Goal: Task Accomplishment & Management: Use online tool/utility

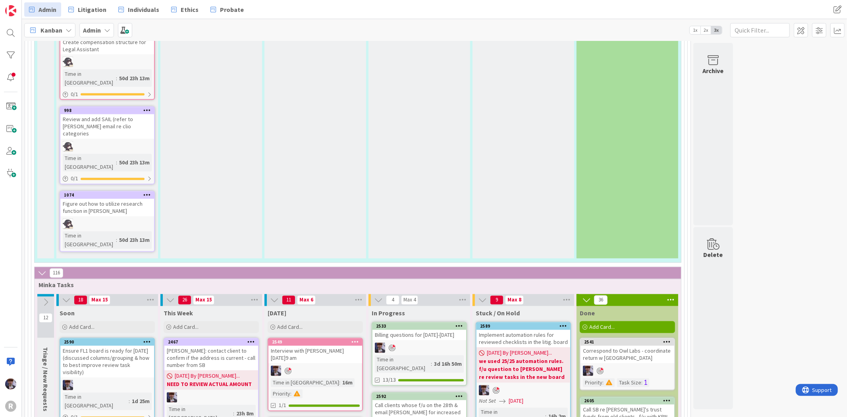
scroll to position [1147, 0]
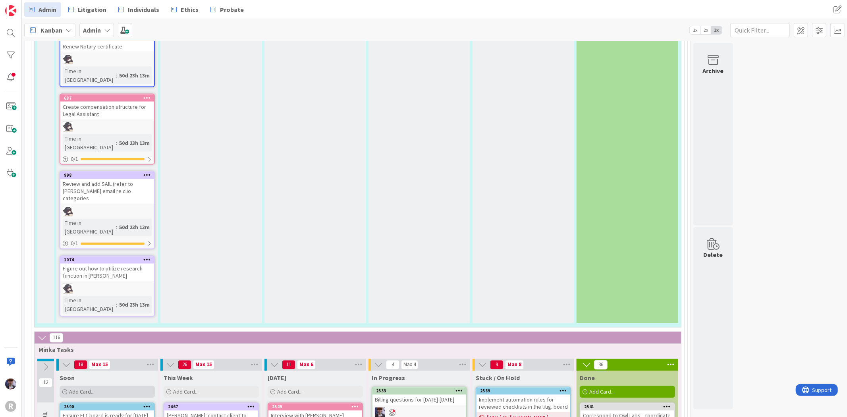
click at [97, 386] on div "Add Card..." at bounding box center [107, 392] width 95 height 12
type textarea "x"
type textarea "R"
type textarea "x"
type textarea "Re"
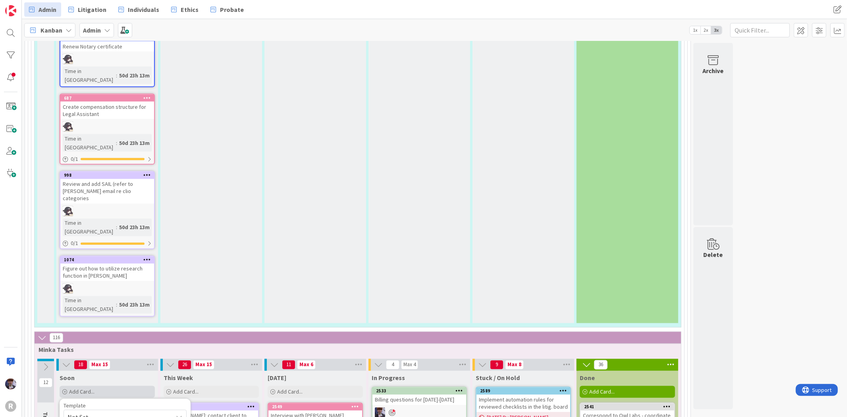
type textarea "x"
type textarea "Rem"
type textarea "x"
type textarea "Remi"
type textarea "x"
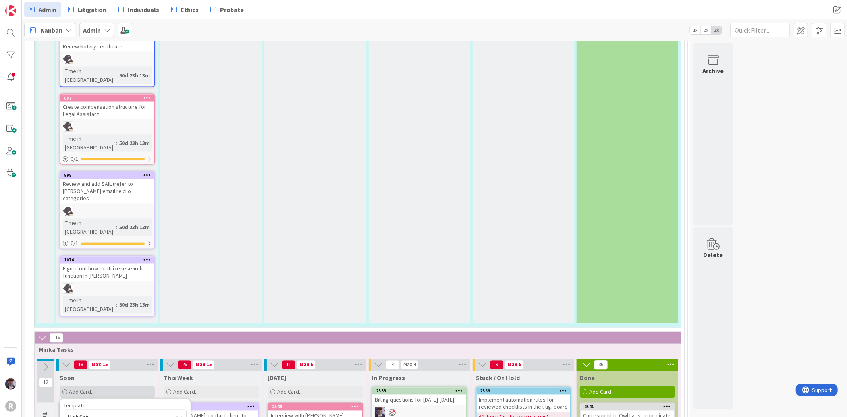
type textarea "Remin"
type textarea "x"
type textarea "Remind"
type textarea "x"
type textarea "Remind"
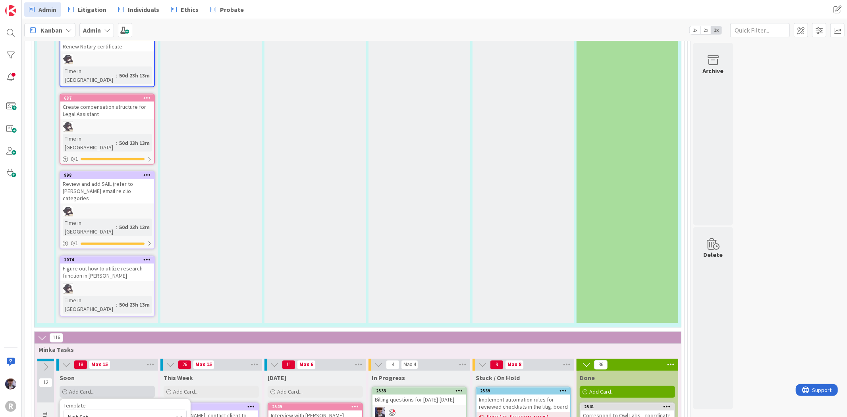
type textarea "x"
type textarea "Remind T"
type textarea "x"
type textarea "Remind TW"
type textarea "x"
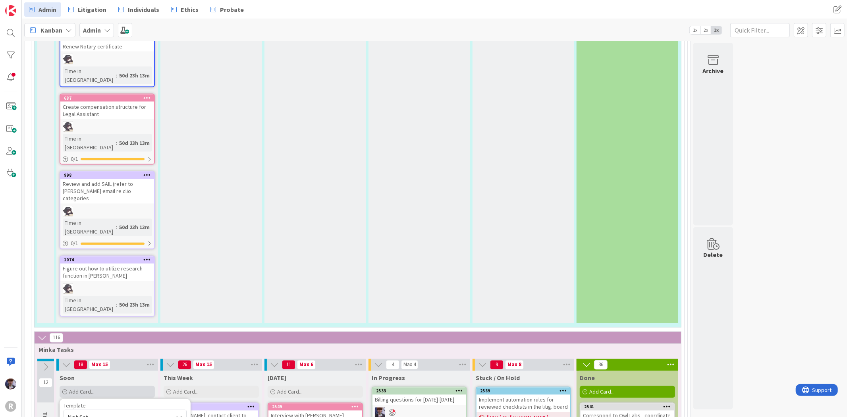
type textarea "Remind TWR"
type textarea "x"
type textarea "Remind TWR"
type textarea "x"
type textarea "Remind TWR a"
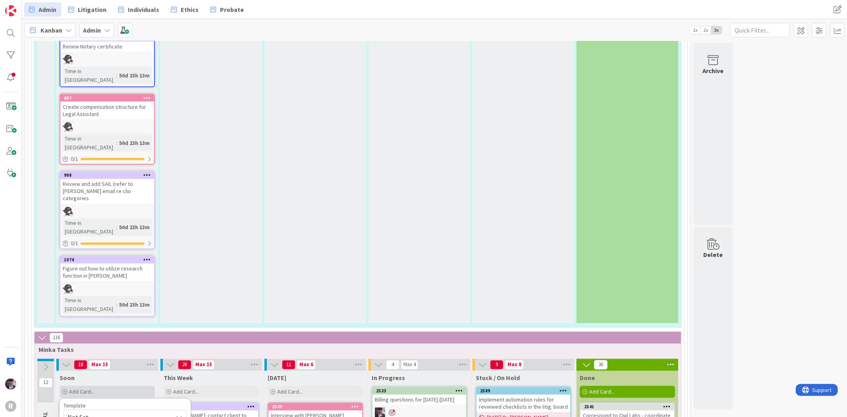
type textarea "x"
type textarea "Remind TWR ab"
type textarea "x"
type textarea "Remind TWR abo"
type textarea "x"
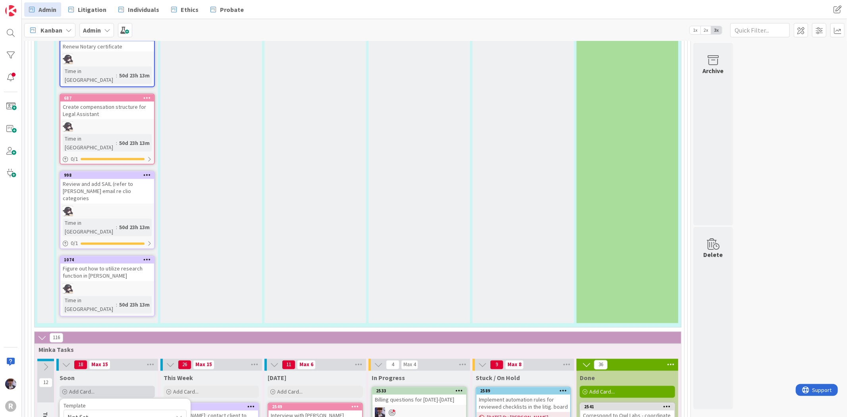
type textarea "Remind TWR abou"
type textarea "x"
type textarea "Remind TWR about"
type textarea "x"
type textarea "Remind TWR about"
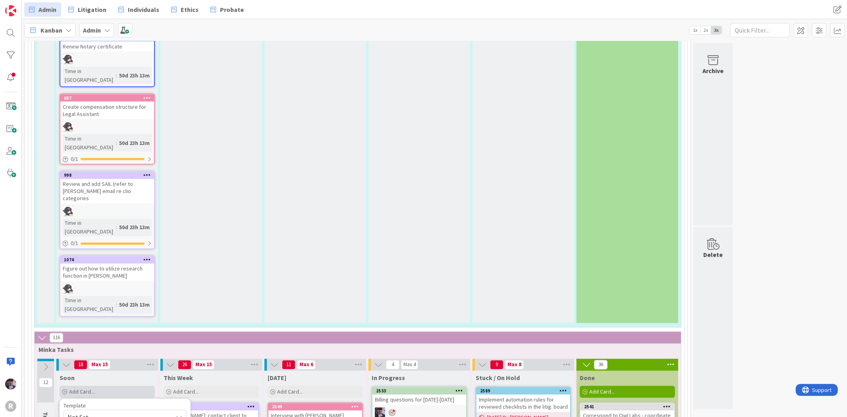
type textarea "x"
type textarea "Remind TWR about O"
type textarea "x"
type textarea "Remind TWR about OS"
type textarea "x"
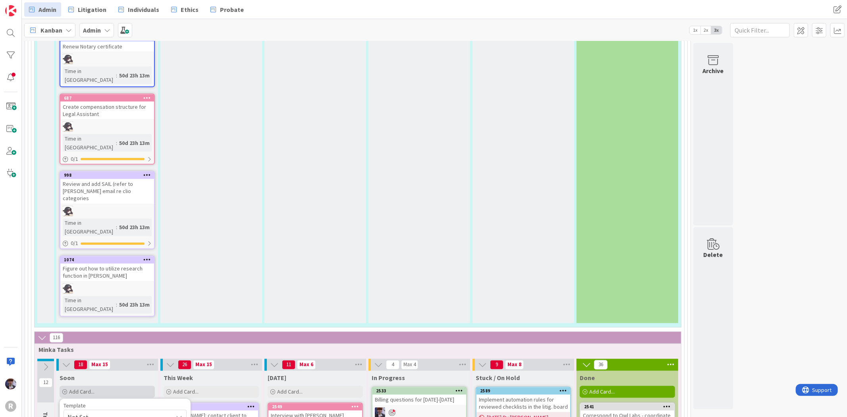
type textarea "Remind TWR about OSB"
type textarea "x"
type textarea "Remind TWR about OSB"
type textarea "x"
type textarea "Remind TWR about OSB p"
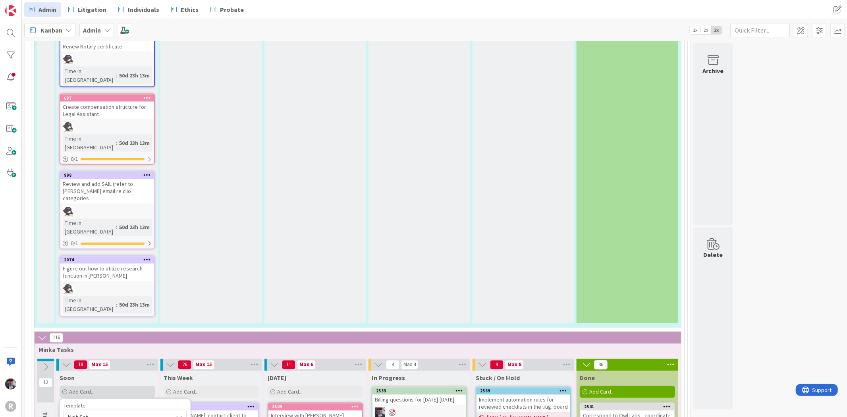
type textarea "x"
type textarea "Remind TWR about OSB pu"
type textarea "x"
type textarea "Remind TWR about OSB pub"
type textarea "x"
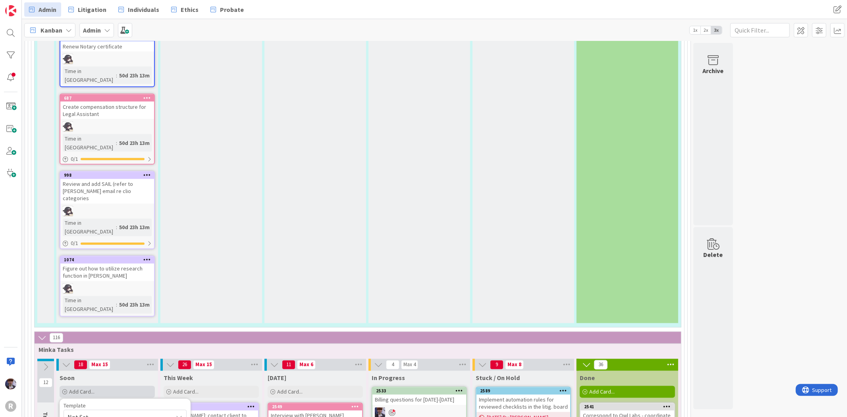
type textarea "Remind TWR about OSB publ"
type textarea "x"
type textarea "Remind TWR about OSB publi"
type textarea "x"
type textarea "Remind TWR about OSB public"
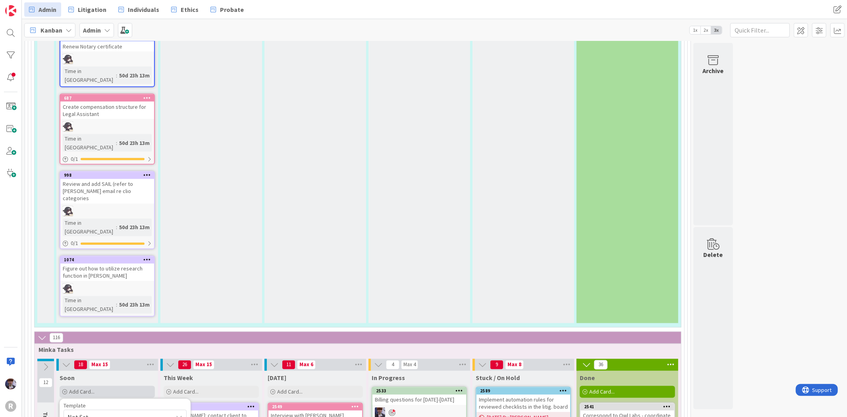
type textarea "x"
type textarea "Remind TWR about OSB public r"
type textarea "x"
type textarea "Remind TWR about OSB public re"
type textarea "x"
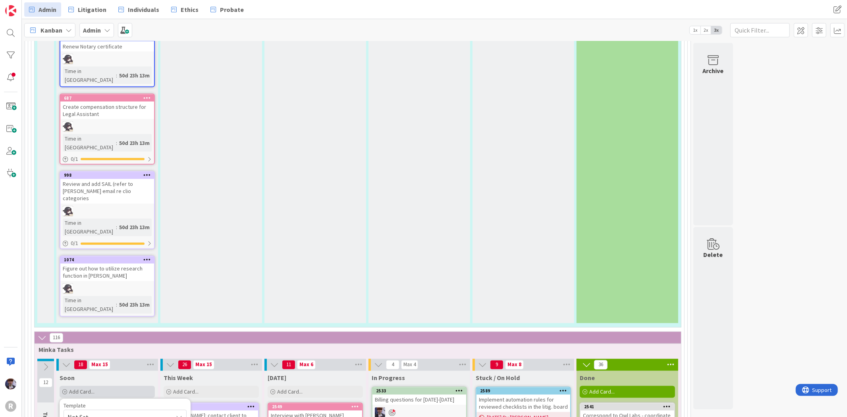
type textarea "Remind TWR about OSB public rec"
type textarea "x"
type textarea "Remind TWR about OSB public reco"
type textarea "x"
type textarea "Remind TWR about OSB public recor"
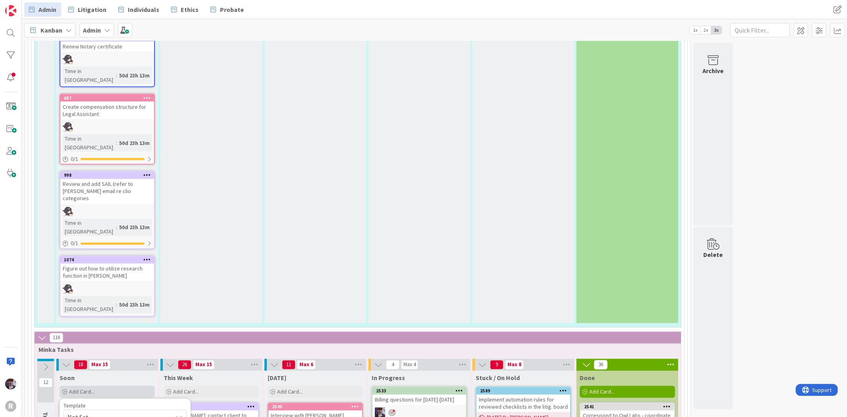
type textarea "x"
type textarea "Remind TWR about OSB public record"
type textarea "x"
type textarea "Remind TWR about OSB public records"
type textarea "x"
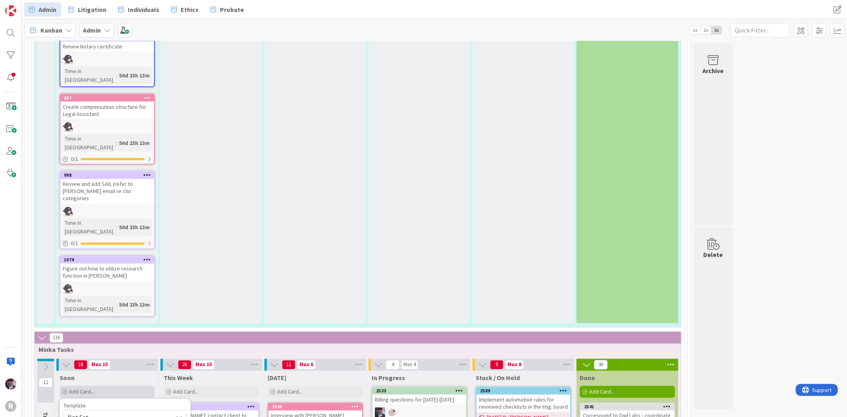
type textarea "Remind TWR about OSB public records"
type textarea "x"
type textarea "Remind TWR about OSB public records or"
type textarea "x"
type textarea "Remind TWR about OSB public records ord"
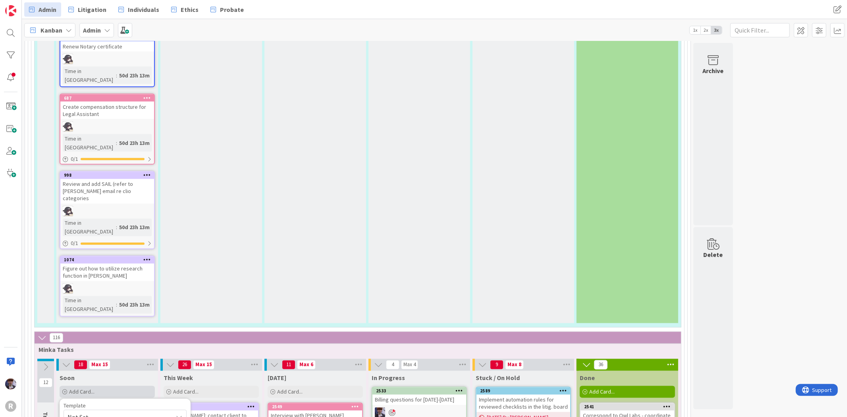
type textarea "x"
type textarea "Remind TWR about OSB public records orde"
type textarea "x"
type textarea "Remind TWR about OSB public records order"
type textarea "x"
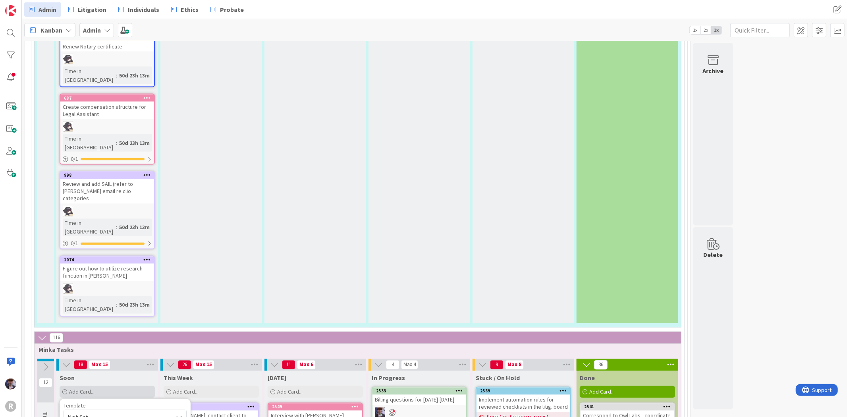
type textarea "Remind TWR about OSB public records orders"
type textarea "x"
type textarea "Remind TWR about OSB public records orders"
type textarea "x"
type textarea "Remind TWR about OSB public records orders -"
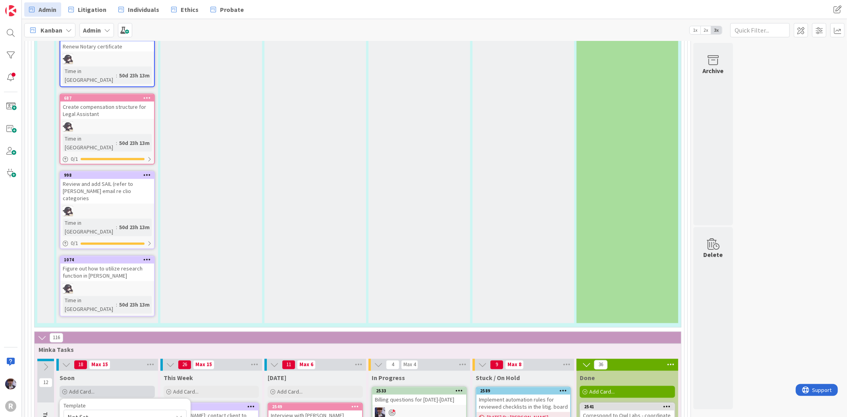
type textarea "x"
type textarea "Remind TWR about OSB public records orders -"
type textarea "x"
type textarea "Remind TWR about OSB public records orders - c"
type textarea "x"
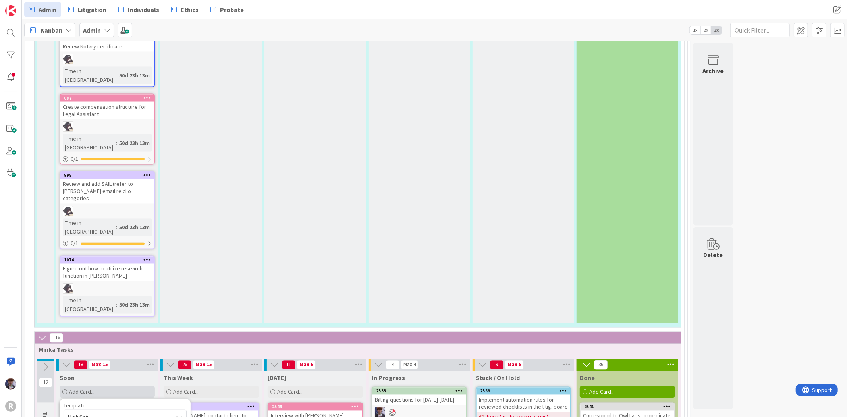
type textarea "Remind TWR about OSB public records orders - cu"
type textarea "x"
type textarea "Remind TWR about OSB public records orders - cur"
type textarea "x"
type textarea "Remind TWR about OSB public records orders - curr"
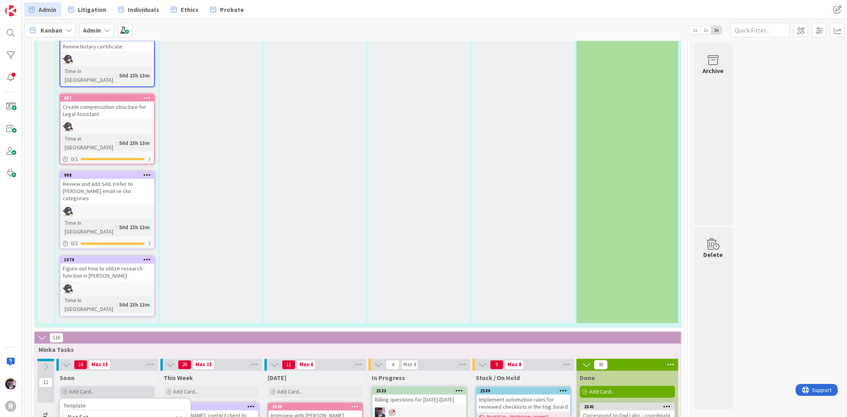
type textarea "x"
type textarea "Remind TWR about OSB public records orders - curren"
type textarea "x"
type textarea "Remind TWR about OSB public records orders - current"
type textarea "x"
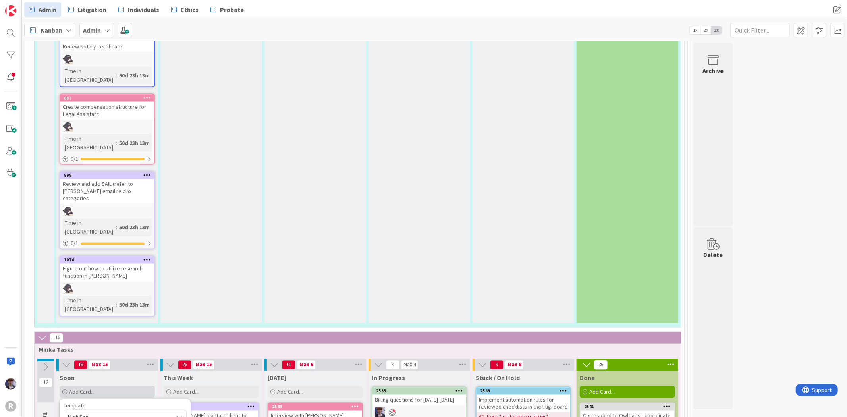
type textarea "Remind TWR about OSB public records orders - currentl"
type textarea "x"
type textarea "Remind TWR about OSB public records orders - currently"
type textarea "x"
type textarea "Remind TWR about OSB public records orders - currently o"
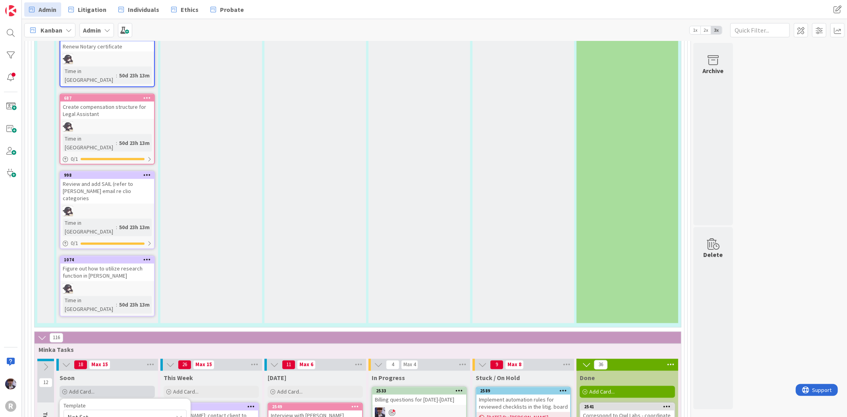
type textarea "x"
type textarea "Remind TWR about OSB public records orders - currently ou"
type textarea "x"
type textarea "Remind TWR about OSB public records orders - currently ous"
type textarea "x"
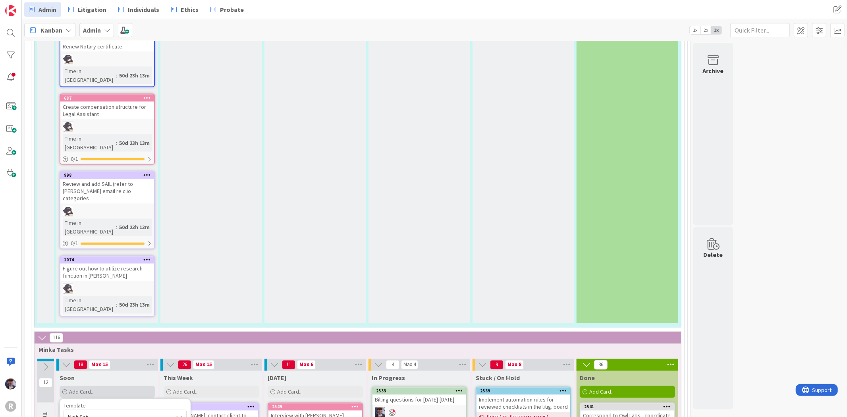
type textarea "Remind TWR about OSB public records orders - currently [PERSON_NAME]"
type textarea "x"
type textarea "Remind TWR about OSB public records orders - currently [PERSON_NAME]"
type textarea "x"
type textarea "Remind TWR about OSB public records orders - currently oustand"
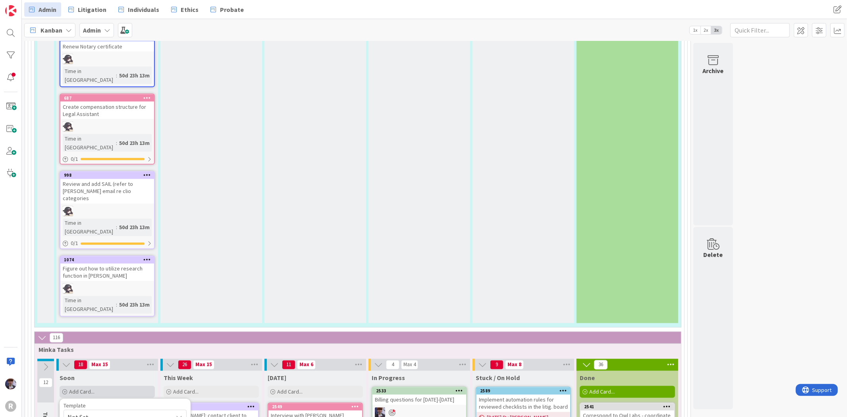
type textarea "x"
type textarea "Remind TWR about OSB public records orders - currently oustandi"
type textarea "x"
type textarea "Remind TWR about OSB public records orders - currently oustandin"
type textarea "x"
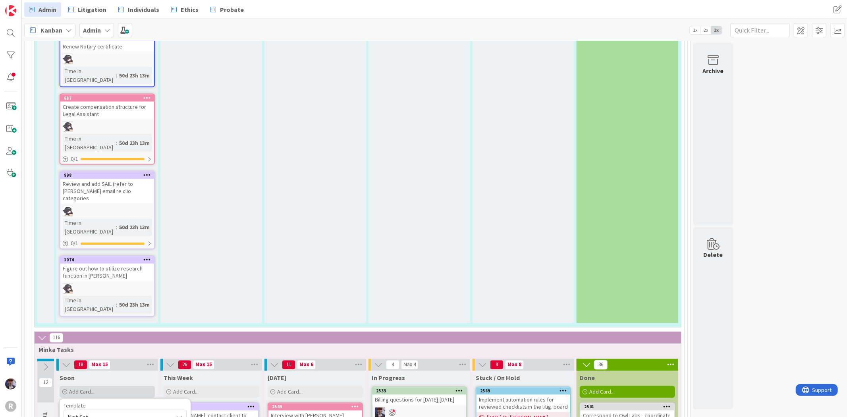
type textarea "Remind TWR about OSB public records orders - currently oustanding"
type textarea "x"
type textarea "Remind TWR about OSB public records orders - currently oustanding"
type textarea "x"
type textarea "Remind TWR about OSB public records orders - currently oustanding b"
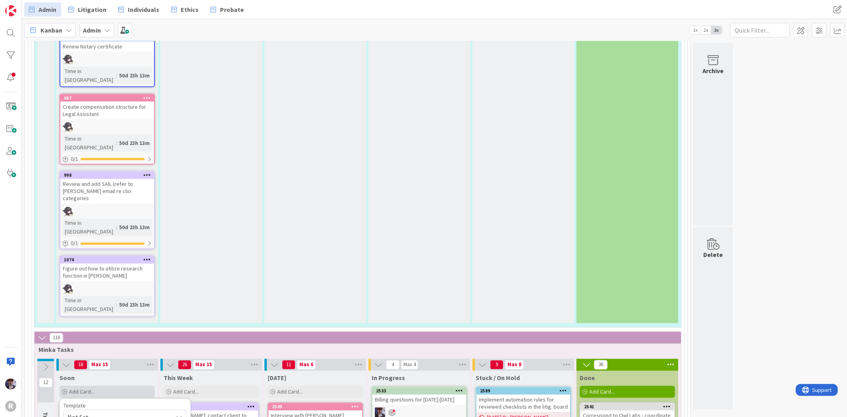
type textarea "x"
type textarea "Remind TWR about OSB public records orders - currently oustanding ba"
type textarea "x"
type textarea "Remind TWR about OSB public records orders - currently oustanding [MEDICAL_DATA]"
type textarea "x"
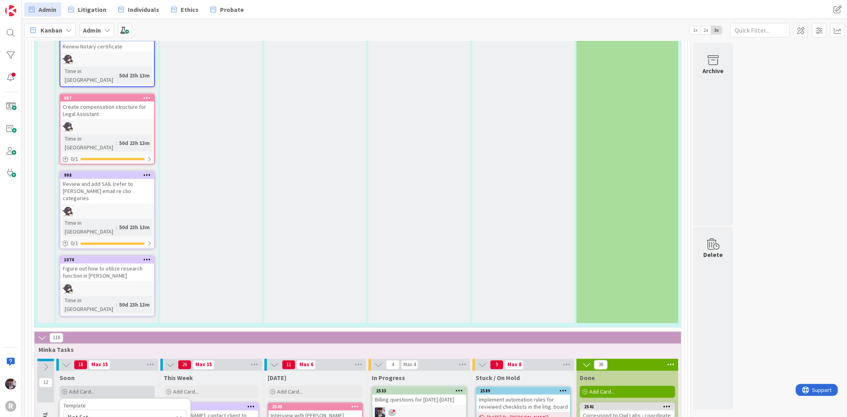
type textarea "Remind TWR about OSB public records orders - currently oustanding bala"
type textarea "x"
type textarea "Remind TWR about OSB public records orders - currently oustanding balab"
type textarea "x"
type textarea "Remind TWR about OSB public records orders - currently oustanding balabc"
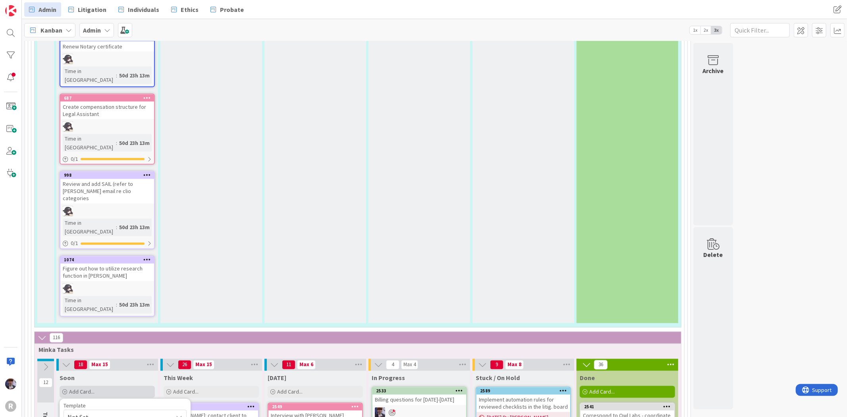
type textarea "x"
type textarea "Remind TWR about OSB public records orders - currently oustanding balabce"
type textarea "x"
type textarea "Remind TWR about OSB public records orders - currently oustanding balabce f"
type textarea "x"
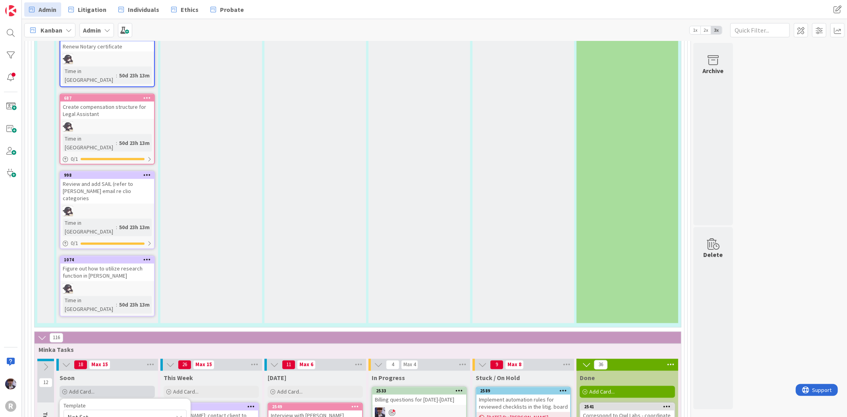
type textarea "Remind TWR about OSB public records orders - currently oustanding balabce fo"
type textarea "x"
type textarea "Remind TWR about OSB public records orders - currently oustanding balabce fo"
type textarea "x"
type textarea "Remind TWR about OSB public records orders - currently oustanding balabce f"
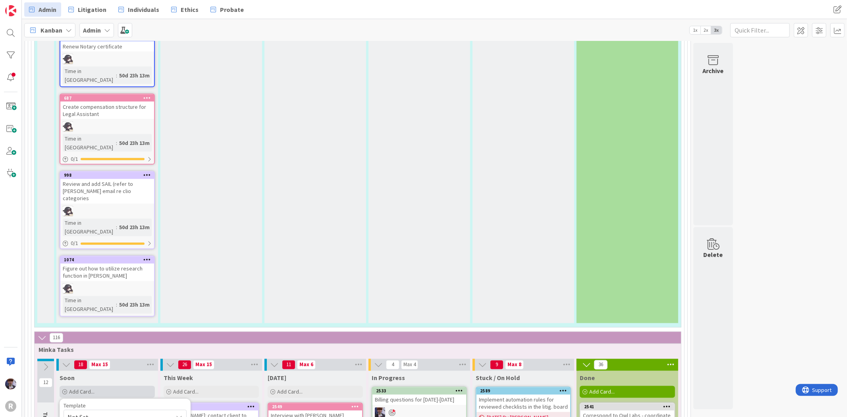
type textarea "x"
type textarea "Remind TWR about OSB public records orders - currently oustanding balabce"
type textarea "x"
type textarea "Remind TWR about OSB public records orders - currently oustanding balabce"
type textarea "x"
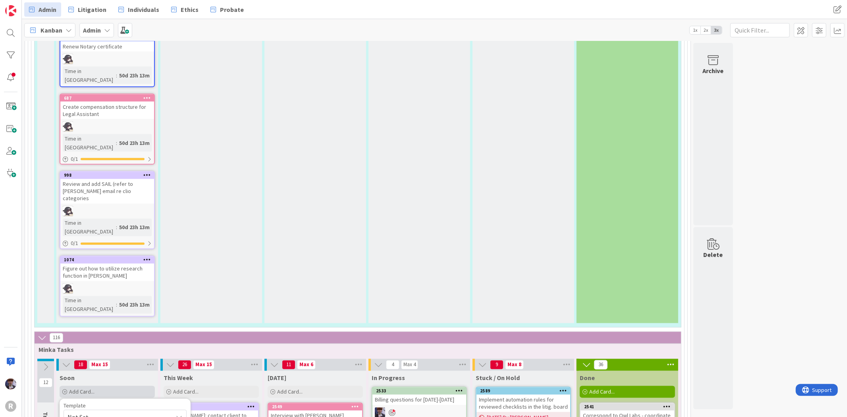
type textarea "Remind TWR about OSB public records orders - currently oustanding balabc"
type textarea "x"
type textarea "Remind TWR about OSB public records orders - currently oustanding balab"
type textarea "x"
type textarea "Remind TWR about OSB public records orders - currently oustanding bala"
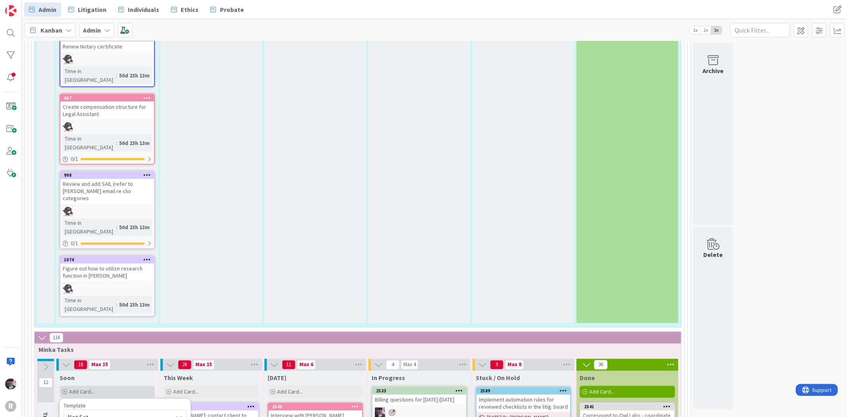
type textarea "x"
type textarea "Remind TWR about OSB public records orders - currently oustanding [MEDICAL_DATA]"
type textarea "x"
type textarea "Remind TWR about OSB public records orders - currently oustanding ba"
type textarea "x"
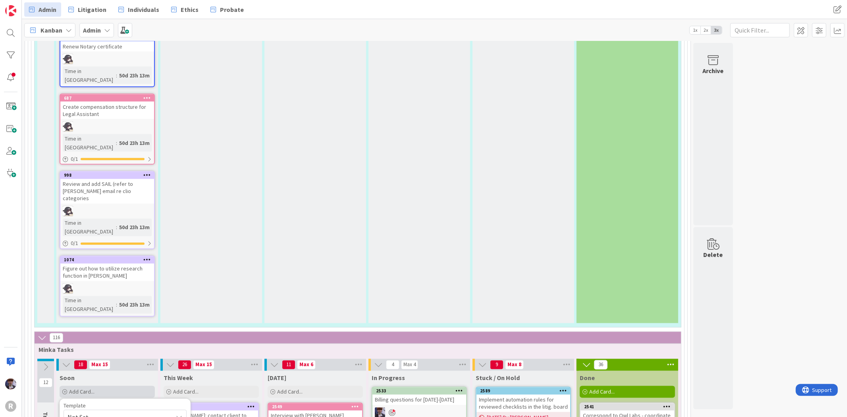
type textarea "Remind TWR about OSB public records orders - currently oustanding b"
type textarea "x"
type textarea "Remind TWR about OSB public records orders - currently oustanding"
type textarea "x"
type textarea "Remind TWR about OSB public records orders - currently oustanding"
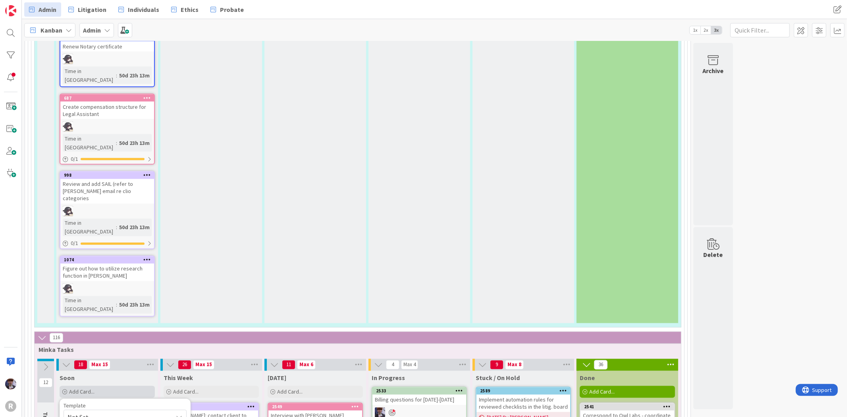
type textarea "x"
type textarea "Remind TWR about OSB public records orders - currently oustandin"
type textarea "x"
type textarea "Remind TWR about OSB public records orders - currently oustandi"
type textarea "x"
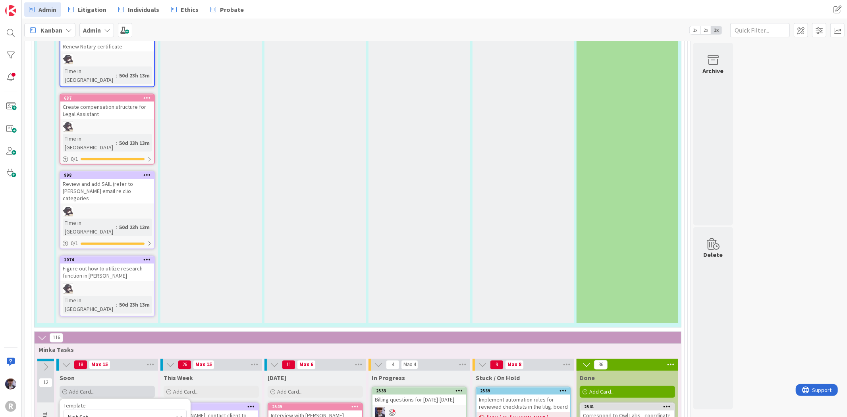
type textarea "Remind TWR about OSB public records orders - currently oustand"
type textarea "x"
type textarea "Remind TWR about OSB public records orders - currently [PERSON_NAME]"
type textarea "x"
type textarea "Remind TWR about OSB public records orders - currently [PERSON_NAME]"
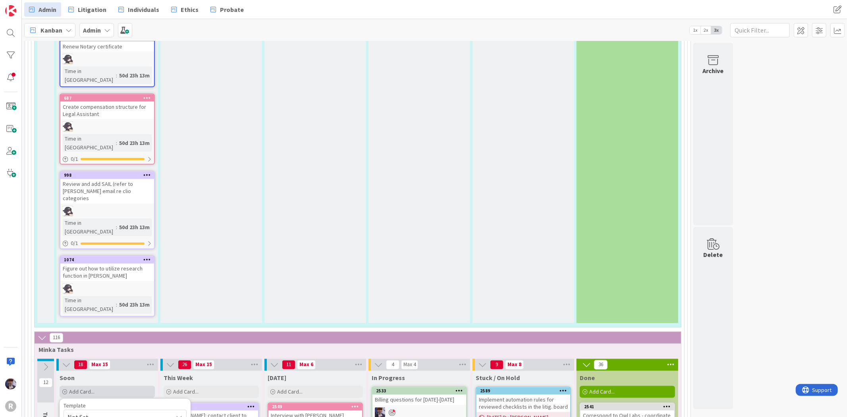
type textarea "x"
type textarea "Remind TWR about OSB public records orders - currently ous"
type textarea "x"
type textarea "Remind TWR about OSB public records orders - currently ou"
type textarea "x"
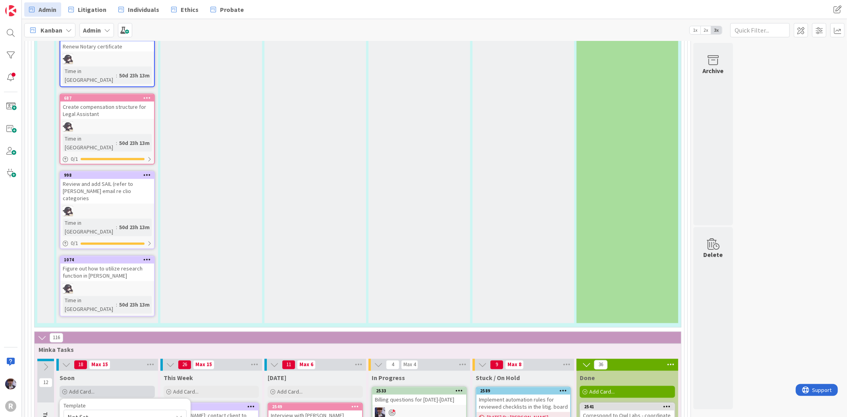
type textarea "Remind TWR about OSB public records orders - currently o"
type textarea "x"
type textarea "Remind TWR about OSB public records orders - currently"
type textarea "x"
type textarea "Remind TWR about OSB public records orders - currently a"
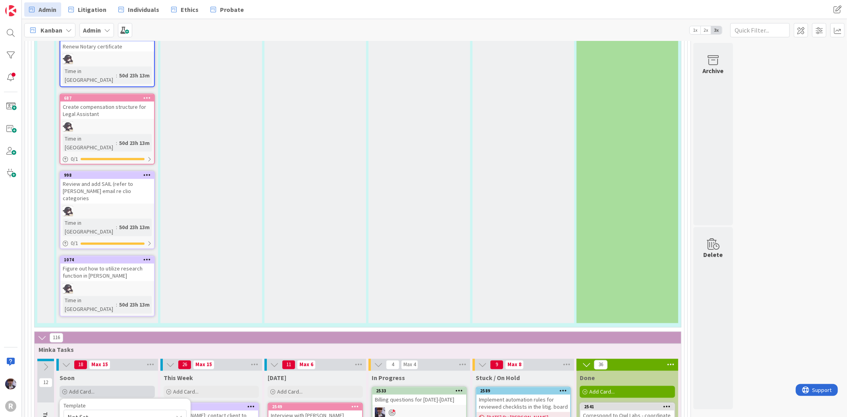
type textarea "x"
type textarea "Remind TWR about OSB public records orders - currently an"
type textarea "x"
type textarea "Remind TWR about OSB public records orders - currently an"
type textarea "x"
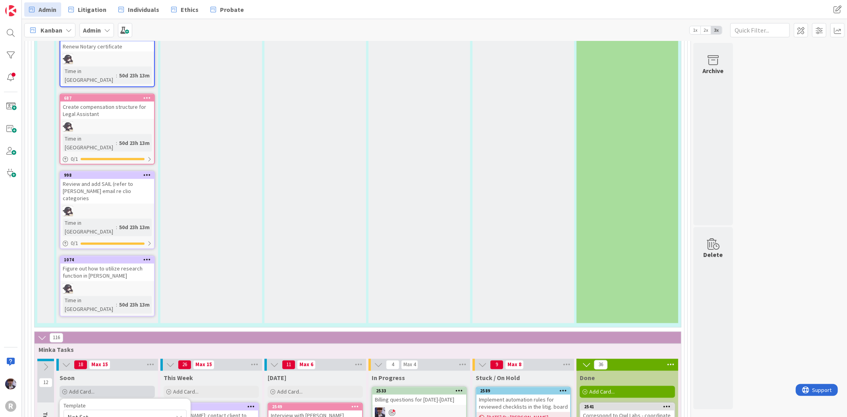
type textarea "Remind TWR about OSB public records orders - currently an o"
type textarea "x"
type textarea "Remind TWR about OSB public records orders - currently an out"
type textarea "x"
type textarea "Remind TWR about OSB public records orders - currently an outs"
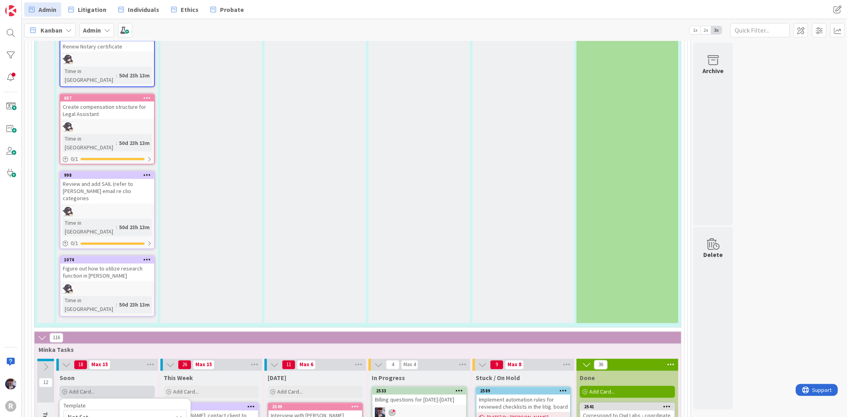
type textarea "x"
type textarea "Remind TWR about OSB public records orders - currently an outst"
type textarea "x"
type textarea "Remind TWR about OSB public records orders - currently an outsta"
type textarea "x"
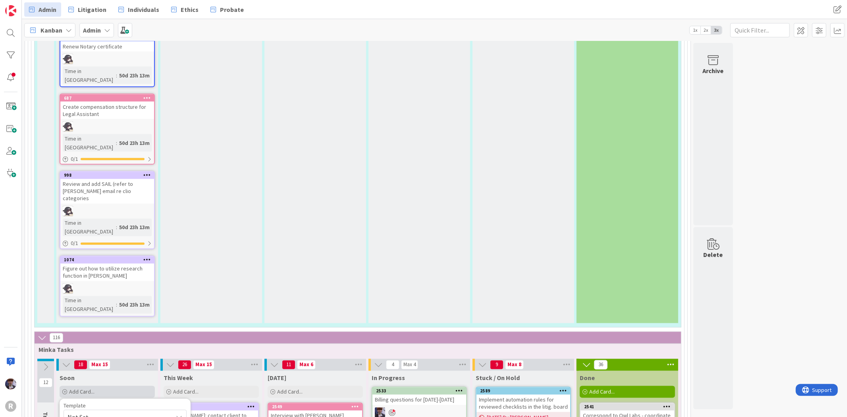
type textarea "Remind TWR about OSB public records orders - currently an outstan"
paste textarea "$2088.65"
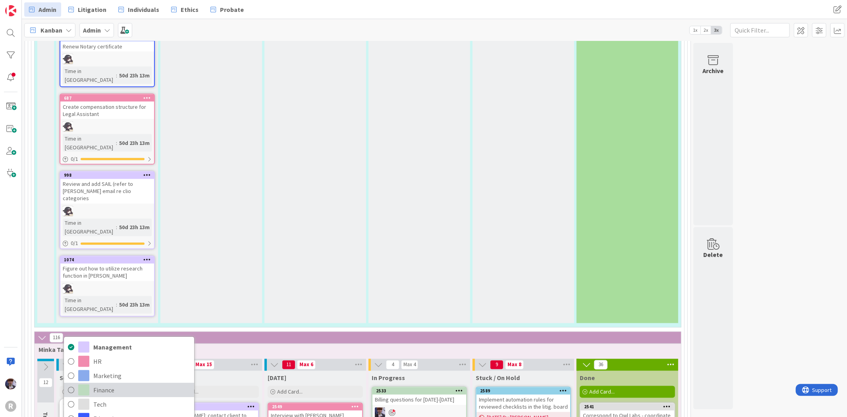
click at [141, 384] on span "Finance" at bounding box center [141, 390] width 97 height 12
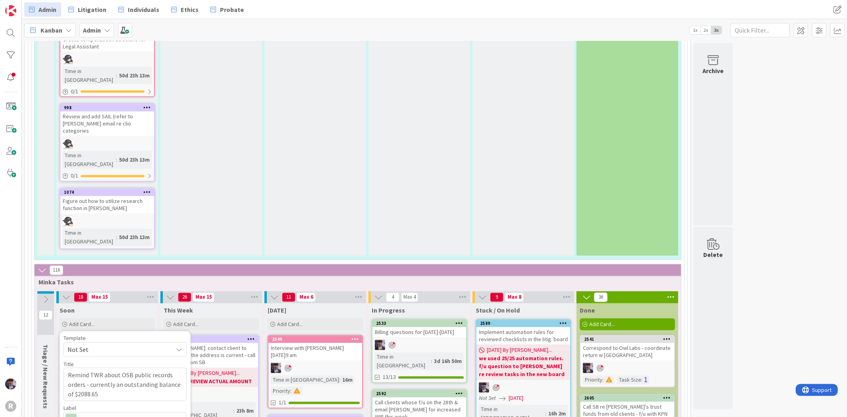
scroll to position [1235, 0]
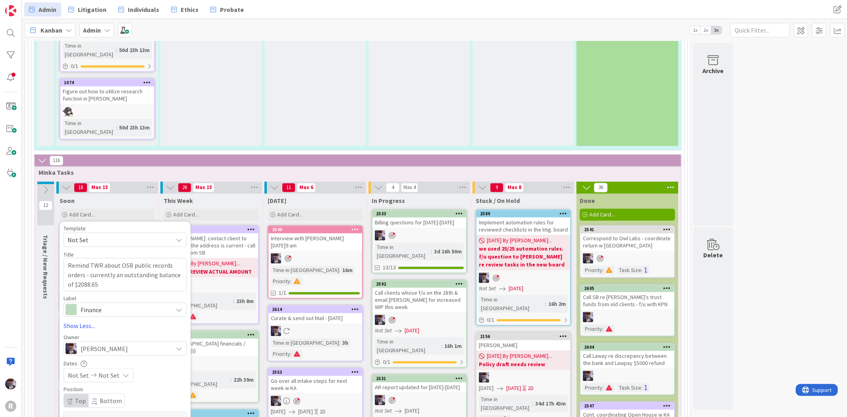
scroll to position [1323, 0]
click at [107, 371] on span "Not Set" at bounding box center [108, 376] width 21 height 10
click at [173, 397] on icon "Move forward to switch to the next month." at bounding box center [174, 401] width 8 height 8
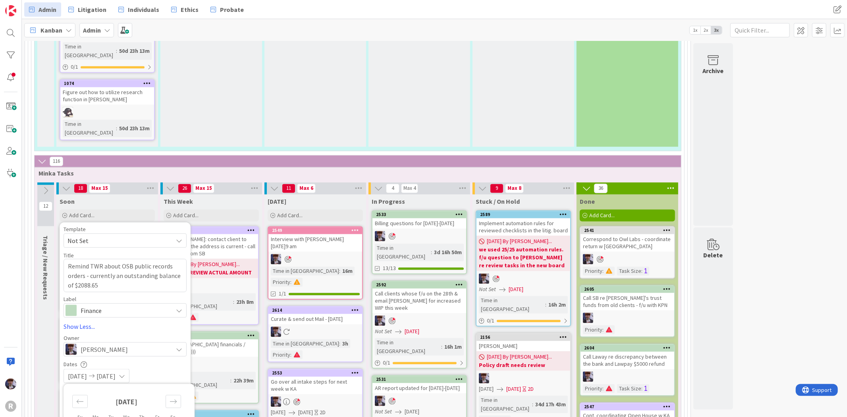
click at [169, 251] on div "Title 89 / 128" at bounding box center [125, 254] width 123 height 7
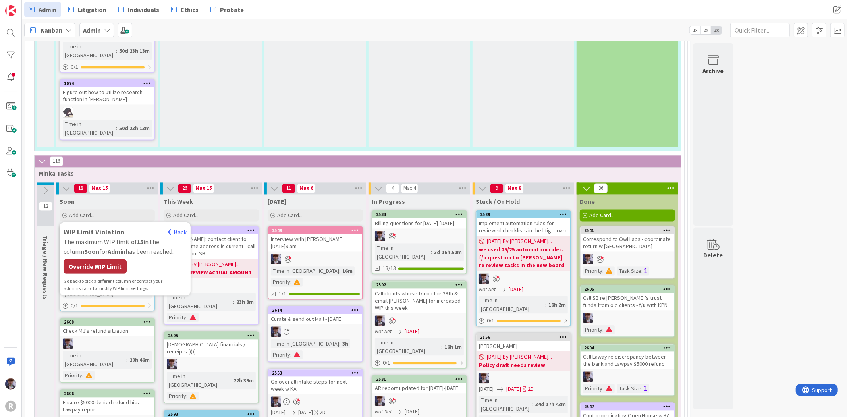
click at [113, 259] on div "Override WIP Limit" at bounding box center [95, 266] width 63 height 14
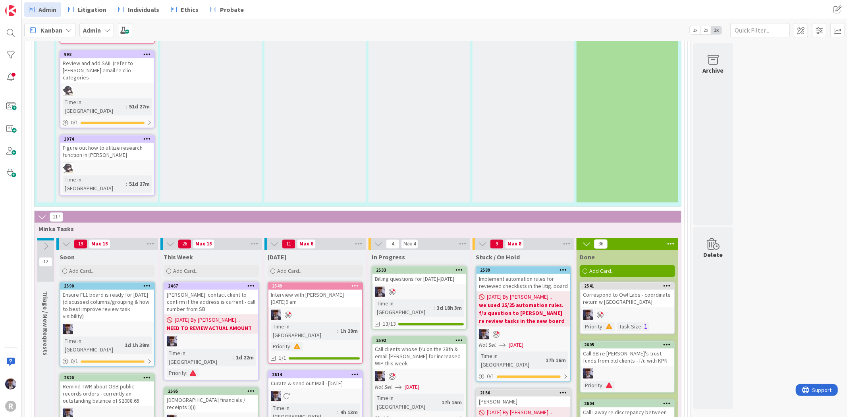
scroll to position [1225, 0]
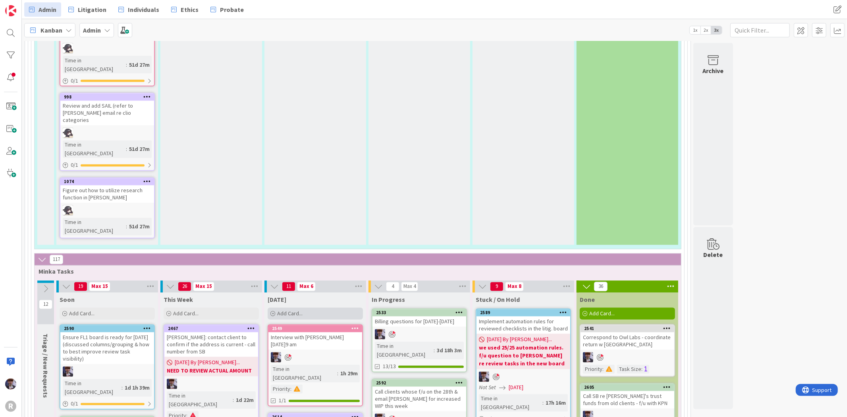
click at [316, 308] on div "Add Card..." at bounding box center [315, 314] width 95 height 12
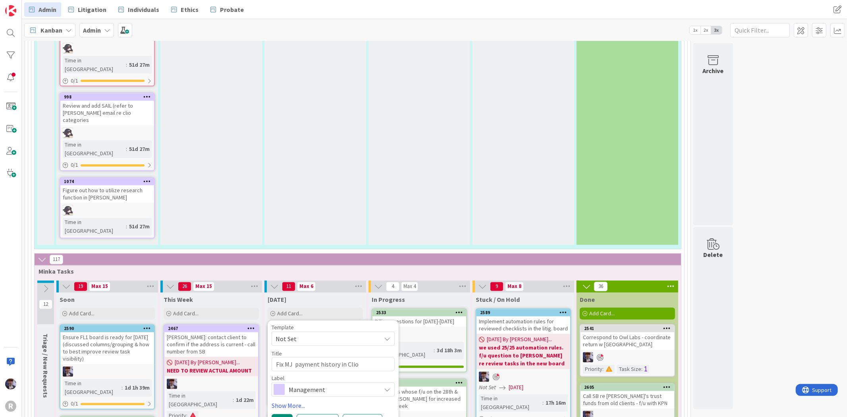
click at [312, 384] on span "Management" at bounding box center [333, 389] width 88 height 11
click at [303, 324] on div "Template Not Set Title 31 / 128 Fix MJ payment history in Clio Label Finance Ma…" at bounding box center [333, 376] width 123 height 104
click at [297, 401] on link "Show More..." at bounding box center [333, 406] width 123 height 10
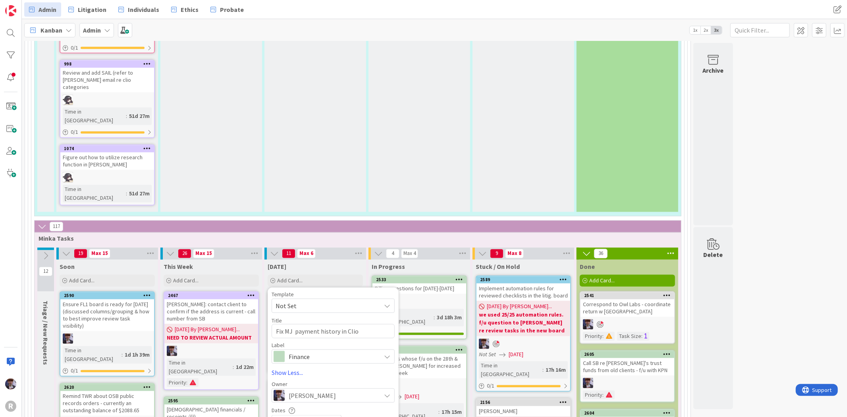
scroll to position [1313, 0]
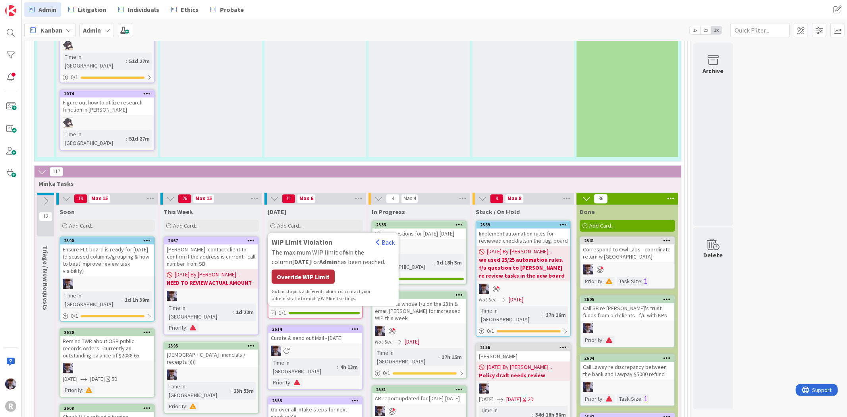
click at [312, 269] on div "Override WIP Limit" at bounding box center [303, 276] width 63 height 14
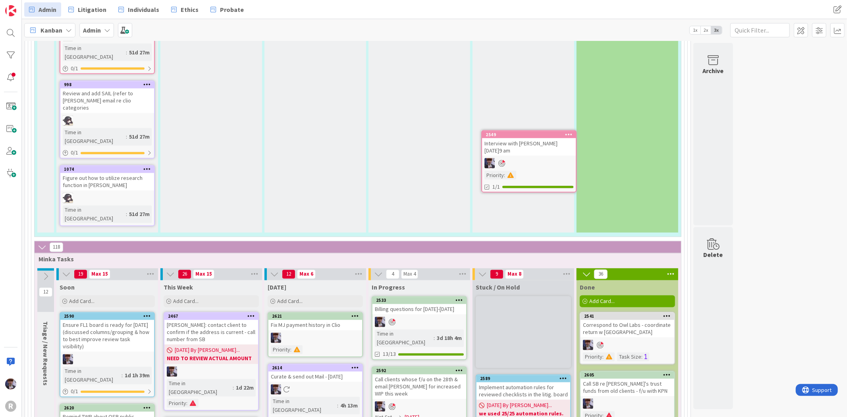
scroll to position [1236, 0]
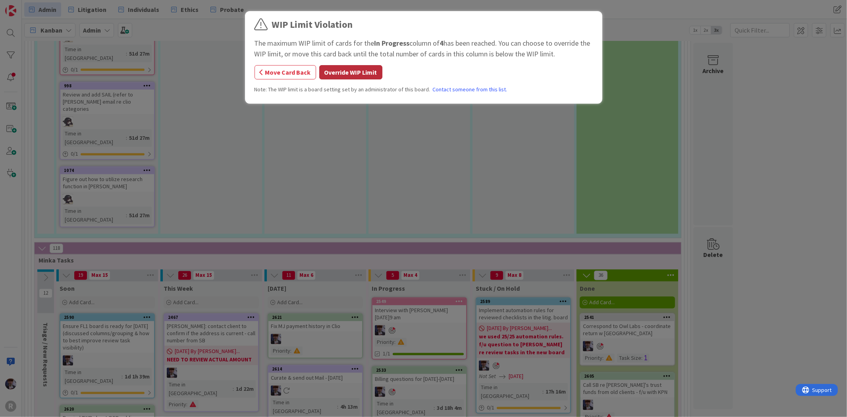
click at [330, 67] on button "Override WIP Limit" at bounding box center [350, 72] width 63 height 14
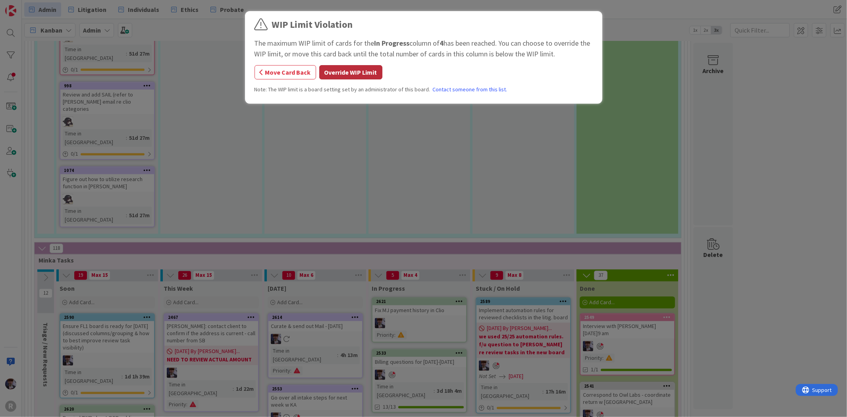
click at [370, 69] on button "Override WIP Limit" at bounding box center [350, 72] width 63 height 14
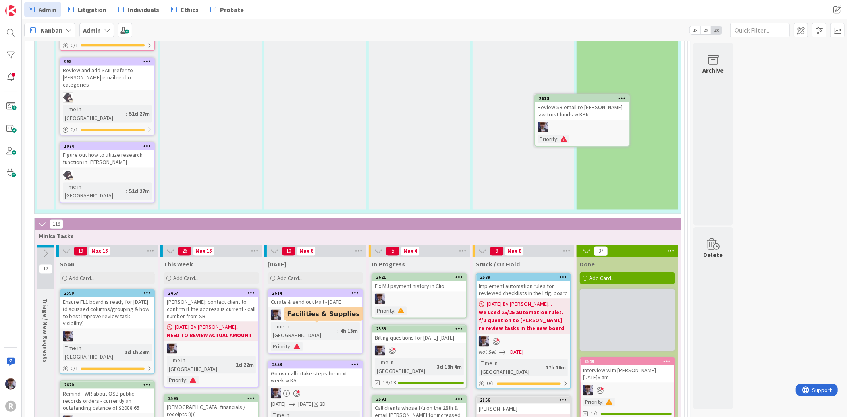
scroll to position [1247, 0]
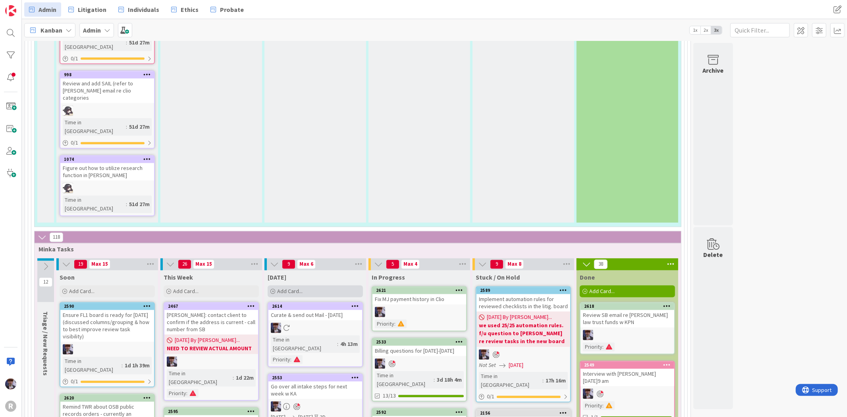
click at [288, 288] on span "Add Card..." at bounding box center [289, 291] width 25 height 7
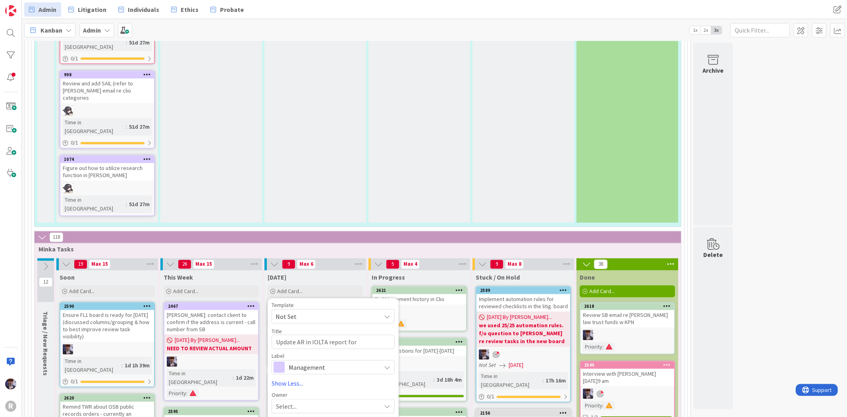
click at [318, 401] on div "Select..." at bounding box center [328, 406] width 105 height 10
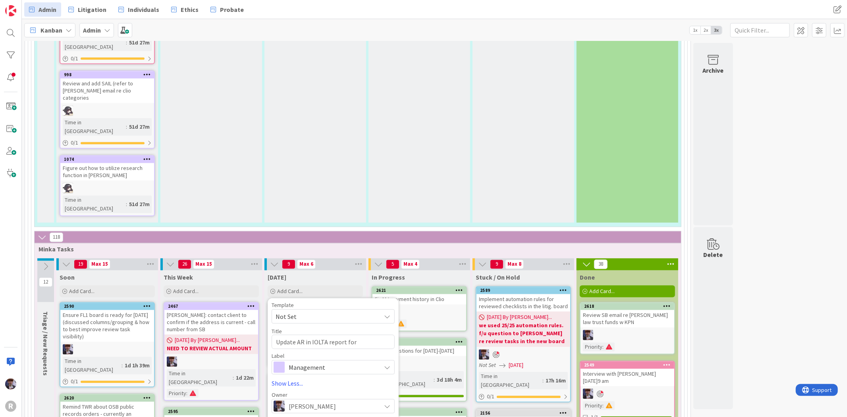
click at [361, 335] on textarea "Update AR in IOLTA report for" at bounding box center [333, 342] width 123 height 14
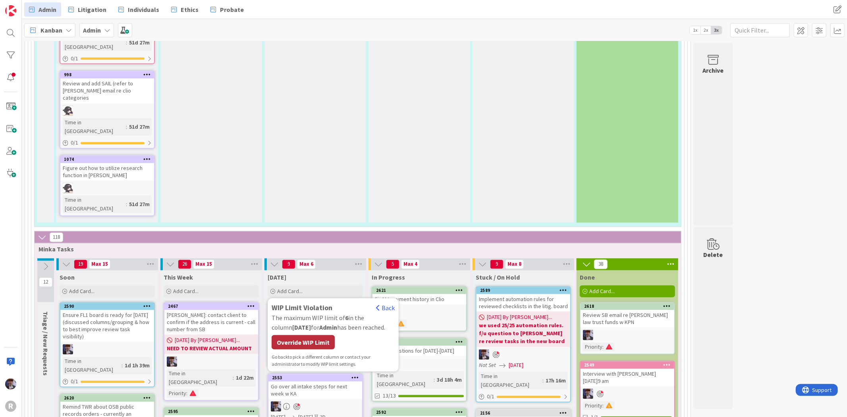
click at [324, 335] on div "Override WIP Limit" at bounding box center [303, 342] width 63 height 14
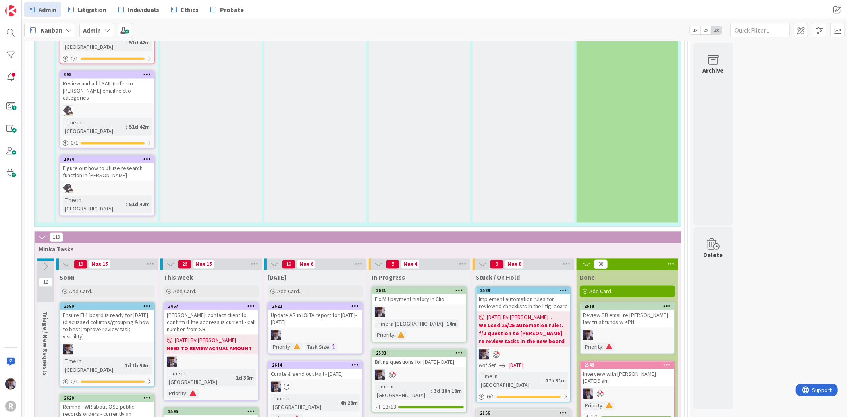
click at [334, 310] on div "Update AR in IOLTA report for [DATE]-[DATE]" at bounding box center [315, 318] width 94 height 17
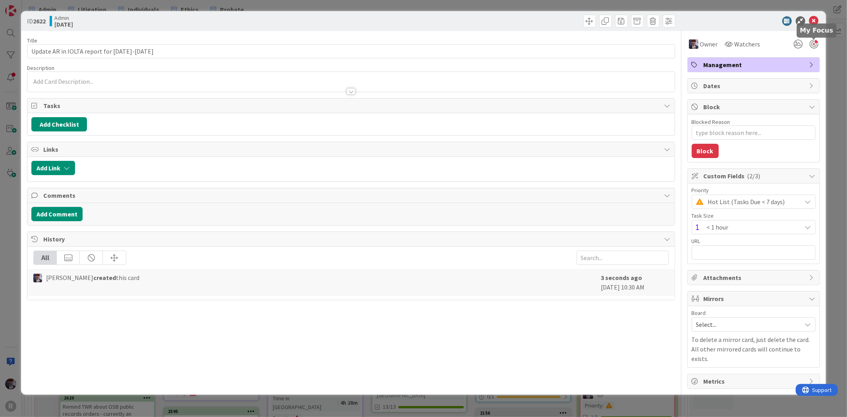
click at [817, 42] on div at bounding box center [814, 44] width 9 height 9
click at [835, 64] on div "ID 2622 Admin [DATE] Title 42 / 128 Update AR in IOLTA report for [DATE]-[DATE]…" at bounding box center [423, 208] width 847 height 417
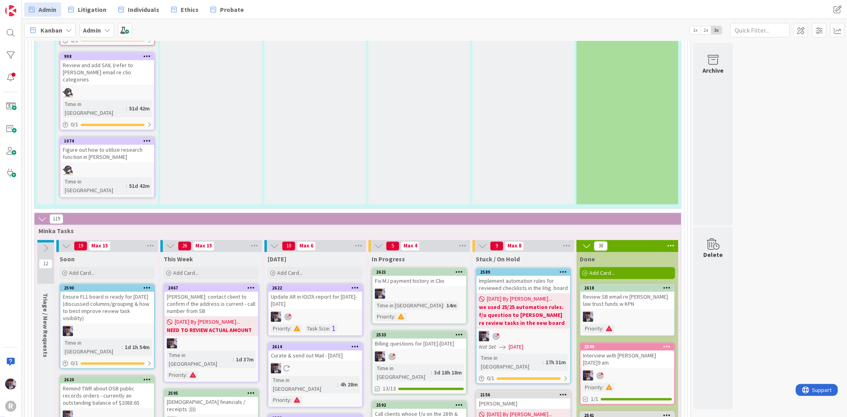
scroll to position [1247, 0]
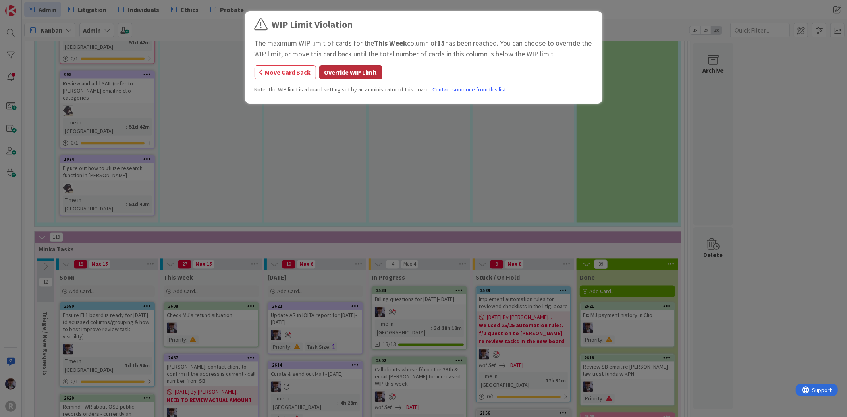
click at [366, 70] on button "Override WIP Limit" at bounding box center [350, 72] width 63 height 14
click at [354, 73] on button "Override WIP Limit" at bounding box center [350, 72] width 63 height 14
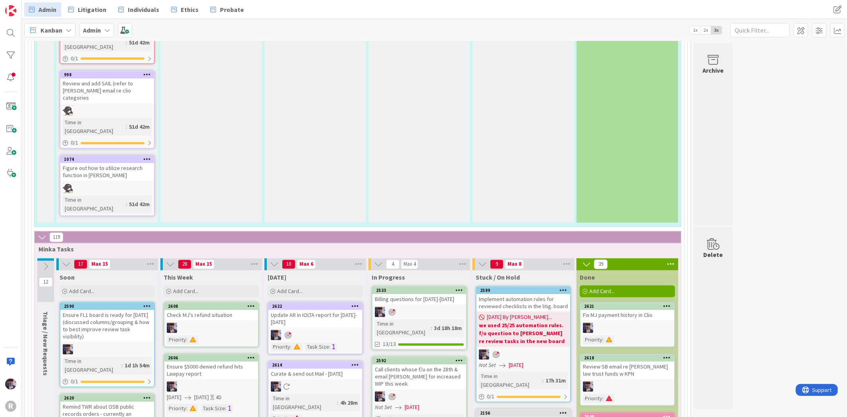
click at [249, 303] on icon at bounding box center [251, 306] width 8 height 6
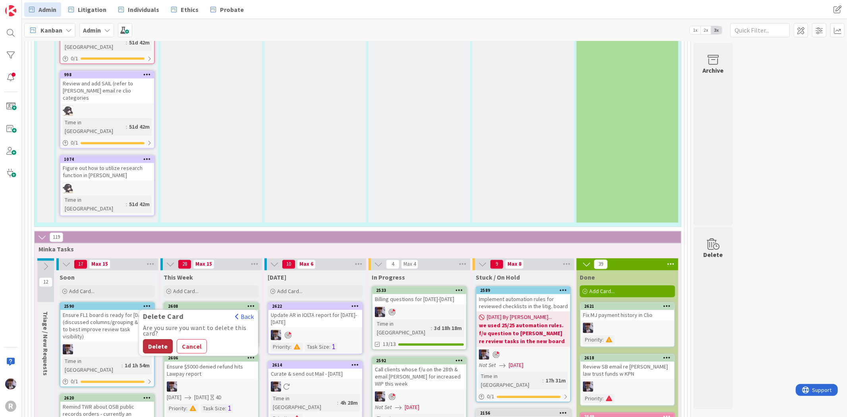
click at [156, 339] on button "Delete" at bounding box center [158, 346] width 30 height 14
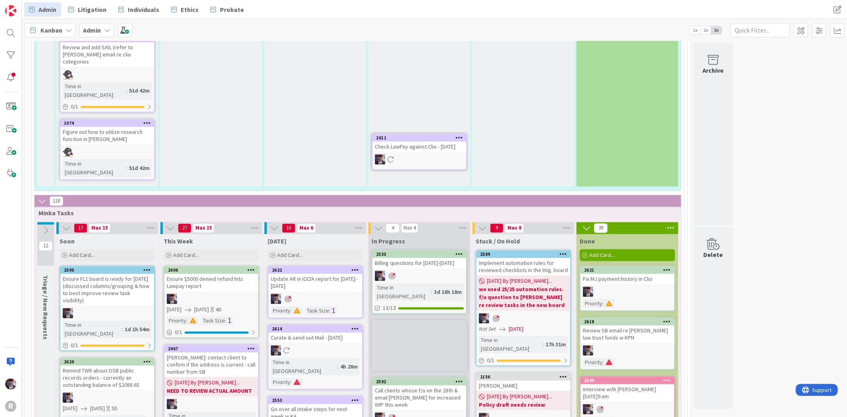
scroll to position [1280, 0]
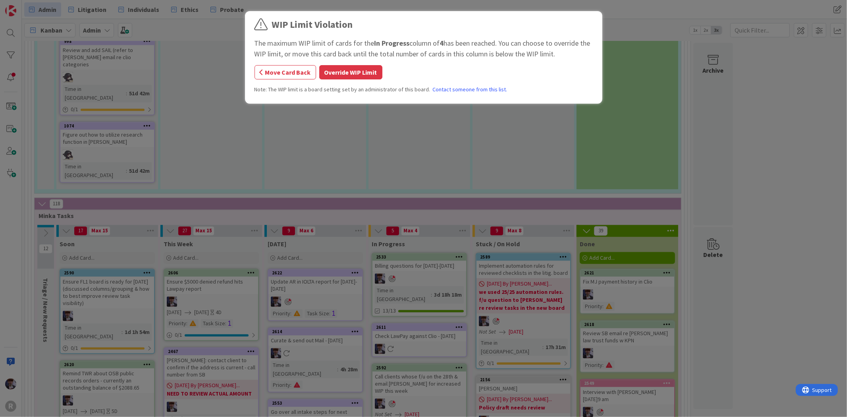
click at [344, 65] on button "Override WIP Limit" at bounding box center [350, 72] width 63 height 14
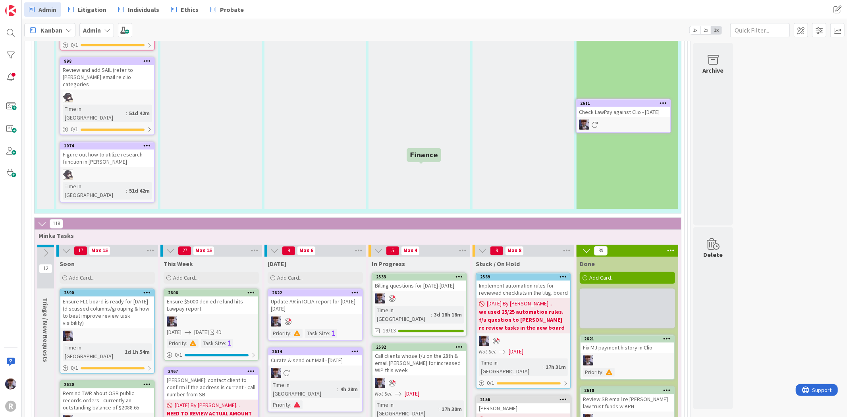
scroll to position [1252, 0]
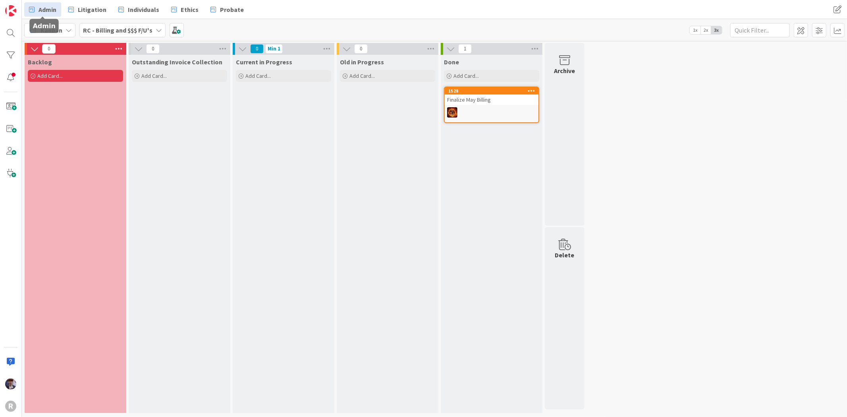
click at [56, 5] on span "Admin" at bounding box center [48, 10] width 18 height 10
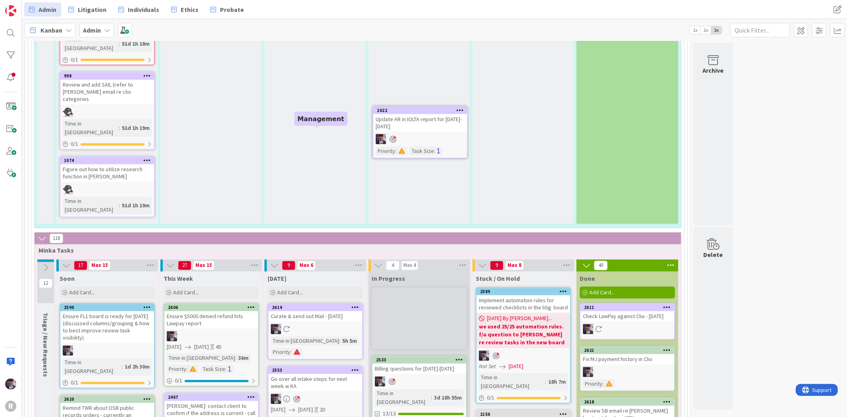
scroll to position [1242, 0]
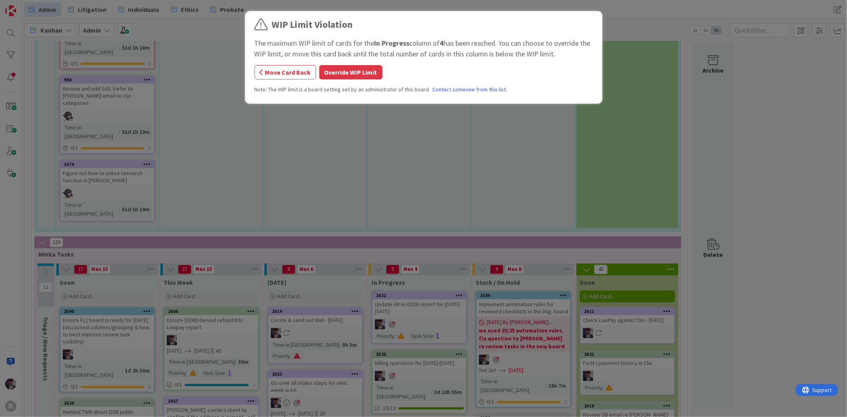
click at [363, 62] on div "WIP Limit Violation The maximum WIP limit of cards for the In Progress column o…" at bounding box center [423, 58] width 338 height 82
click at [362, 69] on button "Override WIP Limit" at bounding box center [350, 72] width 63 height 14
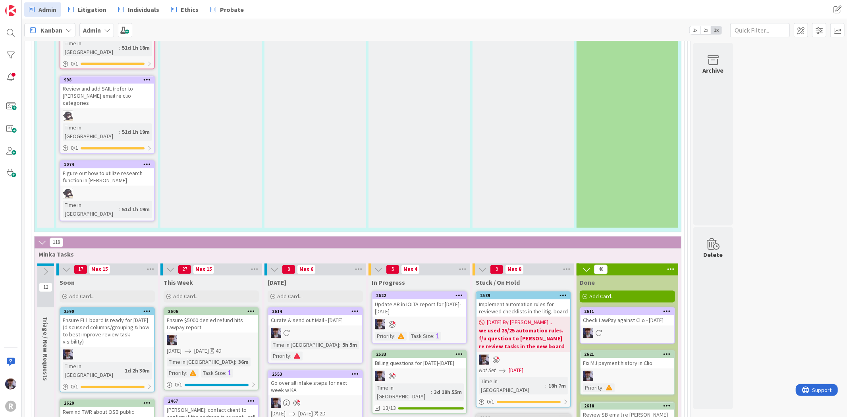
click at [430, 291] on link "2622 Update AR in IOLTA report for [DATE]-[DATE] Priority : Task Size :" at bounding box center [419, 317] width 95 height 52
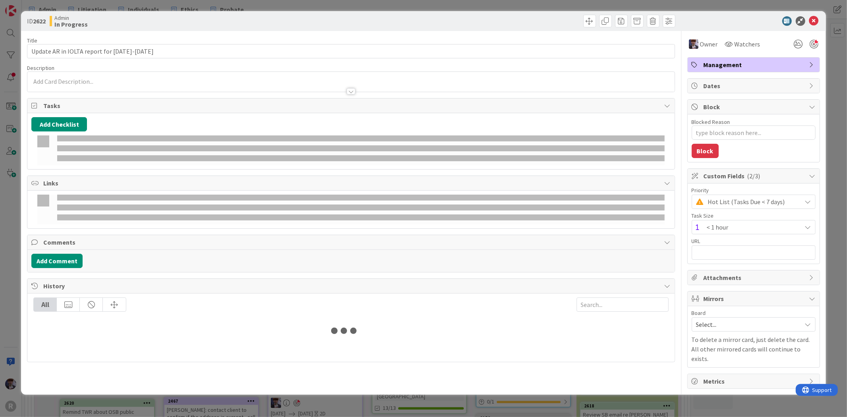
type textarea "x"
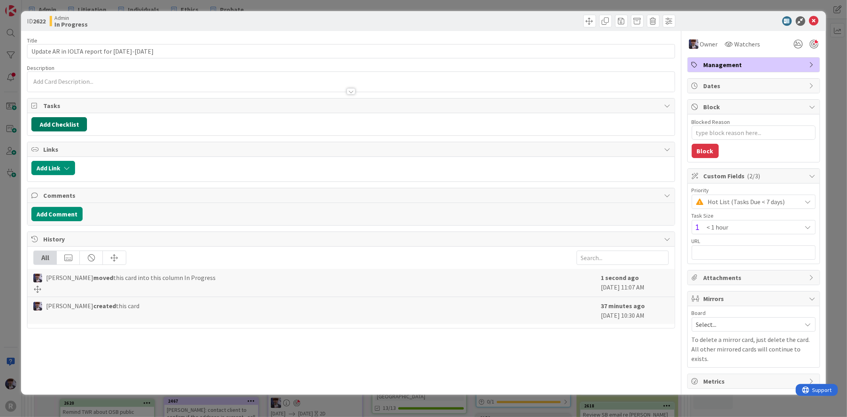
click at [66, 125] on button "Add Checklist" at bounding box center [59, 124] width 56 height 14
type input "M"
click at [20, 206] on div "ID 2622 Admin In Progress Title 42 / 128 Update AR in IOLTA report for Aug 22-S…" at bounding box center [423, 208] width 847 height 417
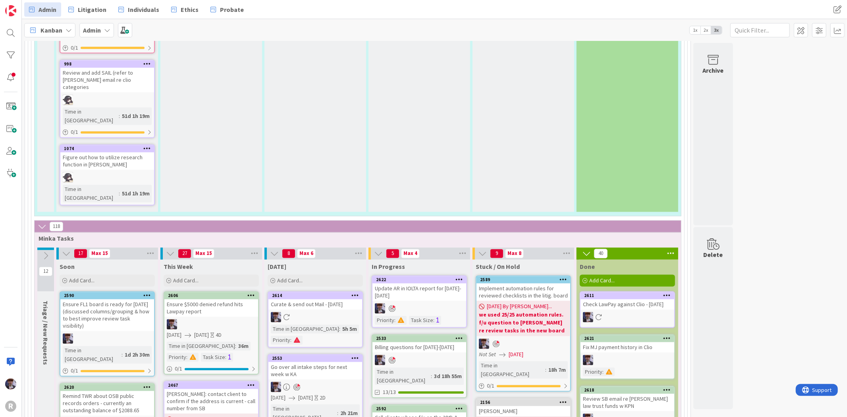
scroll to position [1242, 0]
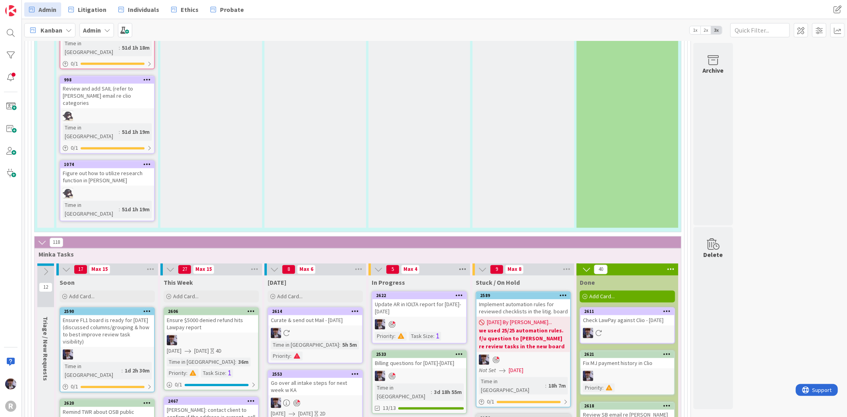
click at [466, 264] on icon at bounding box center [462, 270] width 10 height 12
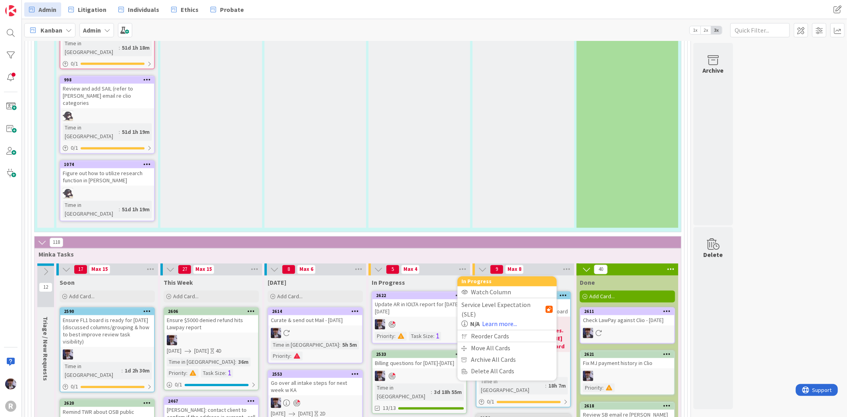
click at [441, 276] on div "In Progress" at bounding box center [419, 281] width 102 height 11
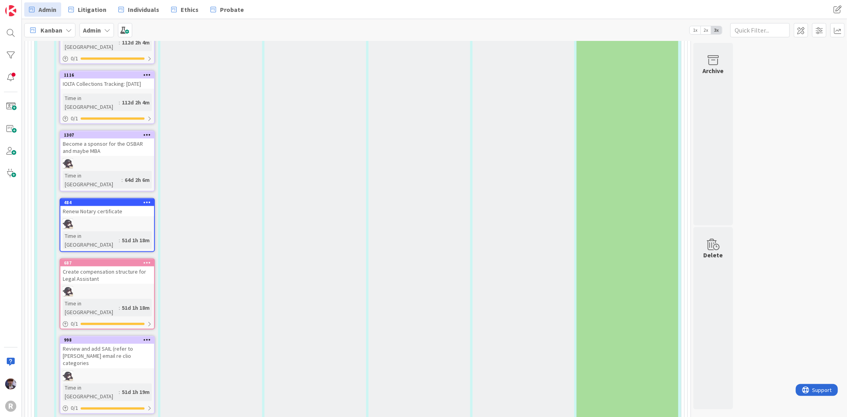
scroll to position [977, 0]
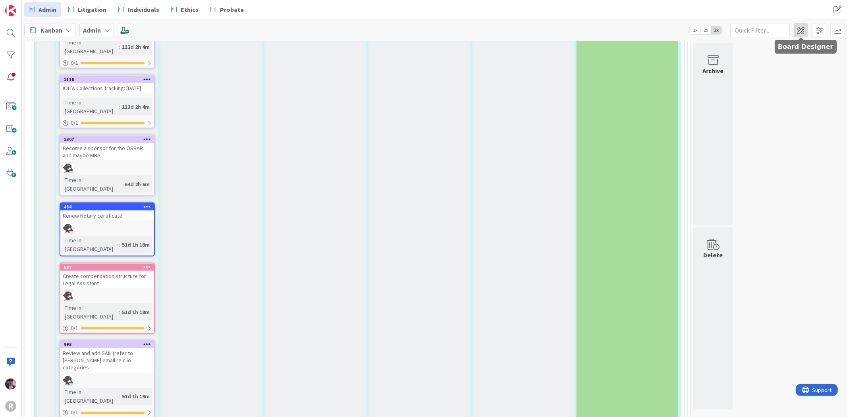
click at [797, 28] on span at bounding box center [801, 30] width 14 height 14
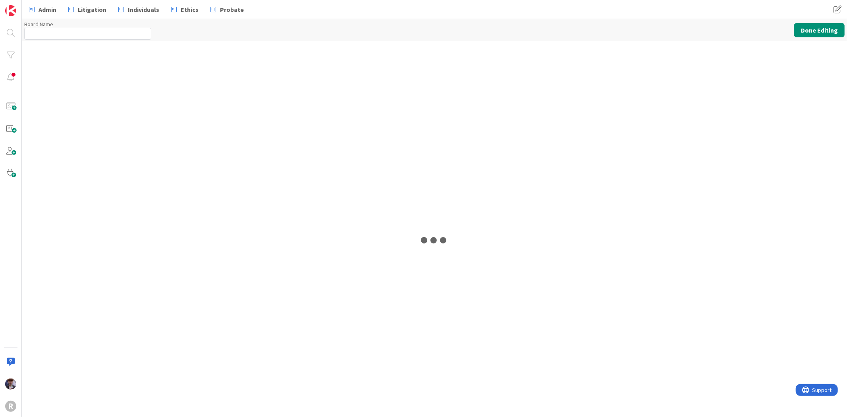
type input "Admin"
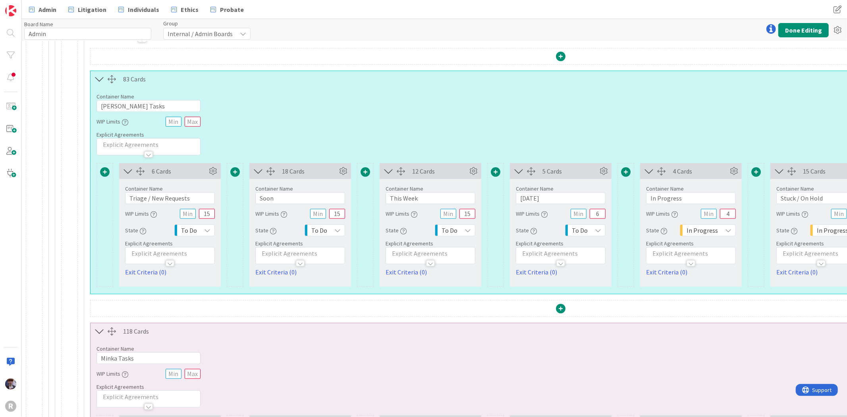
scroll to position [529, 0]
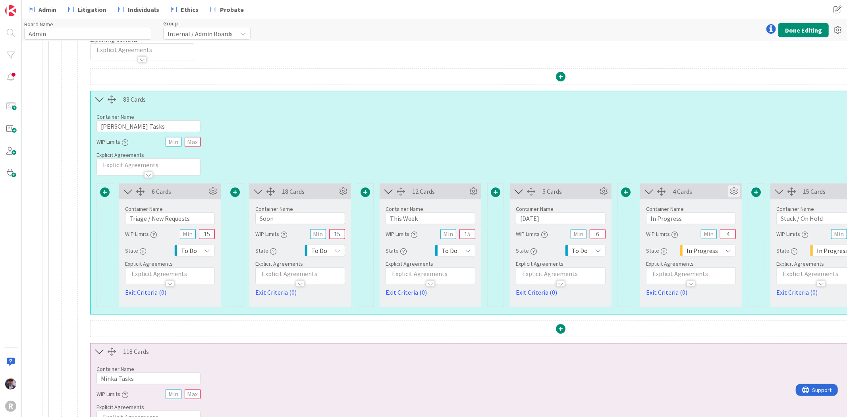
click at [731, 195] on icon at bounding box center [734, 191] width 12 height 12
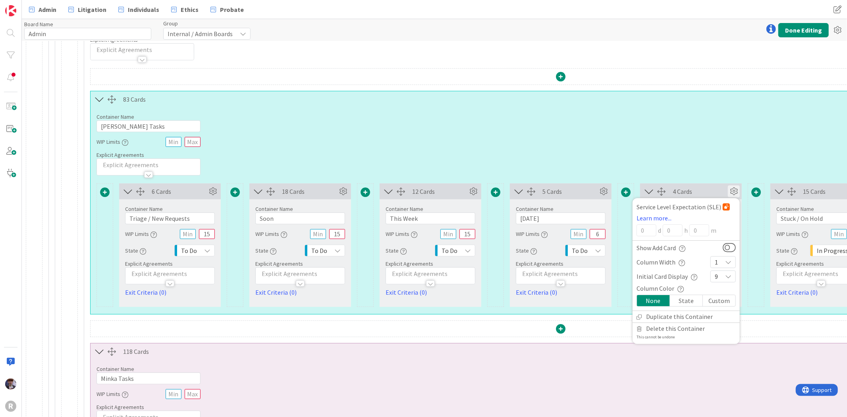
click at [731, 195] on icon at bounding box center [734, 191] width 12 height 12
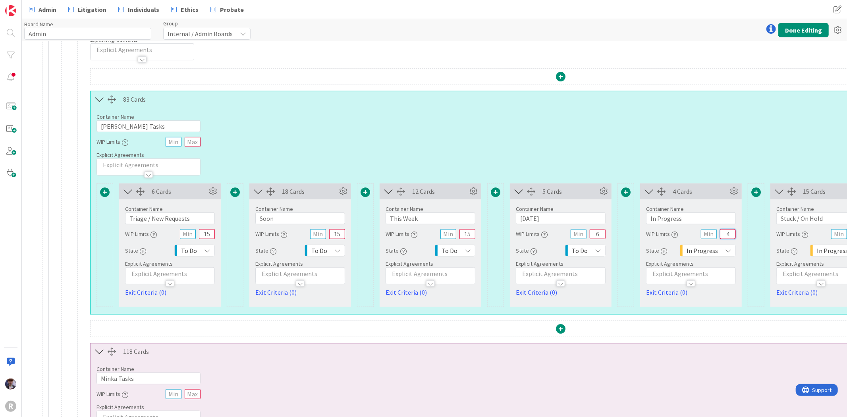
drag, startPoint x: 723, startPoint y: 234, endPoint x: 742, endPoint y: 235, distance: 18.3
click at [742, 235] on div "6 Cards Container Name 21 / 64 Triage / New Requests WIP Limits 15 State To Do …" at bounding box center [560, 244] width 928 height 123
type input "5"
click at [748, 268] on div at bounding box center [756, 244] width 17 height 123
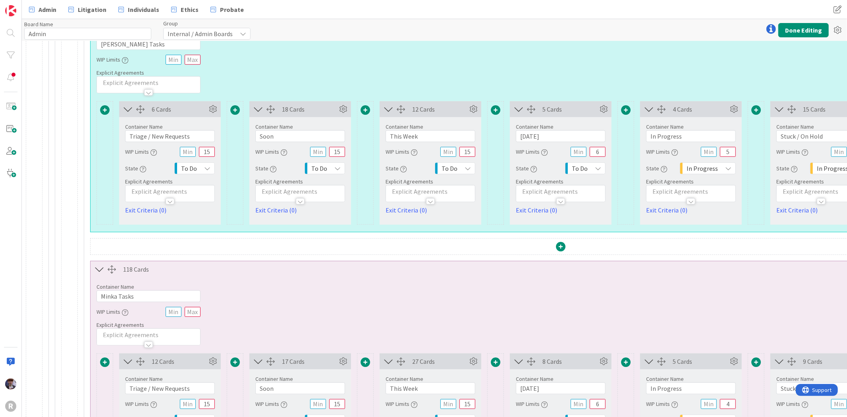
scroll to position [0, 0]
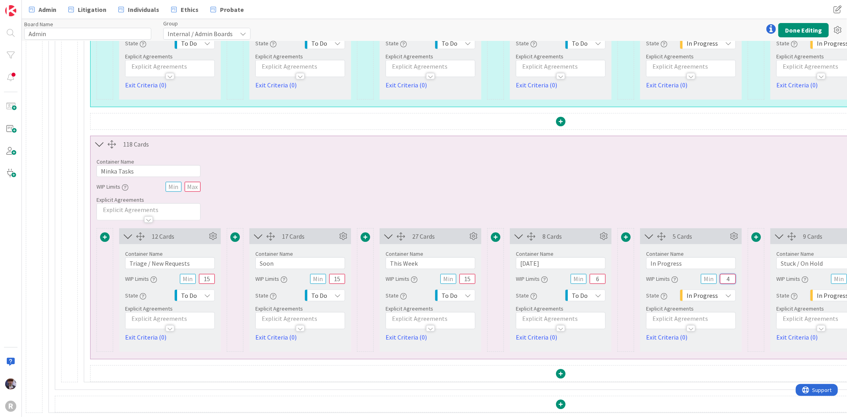
drag, startPoint x: 725, startPoint y: 274, endPoint x: 753, endPoint y: 272, distance: 27.9
click at [753, 272] on div "12 Cards Container Name 21 / 64 Triage / New Requests WIP Limits 15 State To Do…" at bounding box center [560, 289] width 928 height 123
type input "5"
click at [704, 142] on div "118 Cards" at bounding box center [561, 144] width 940 height 16
click at [808, 30] on button "Done Editing" at bounding box center [803, 30] width 50 height 14
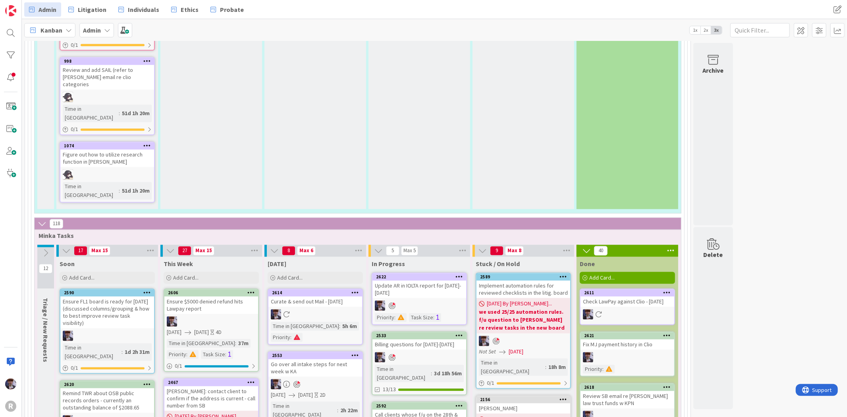
scroll to position [1323, 0]
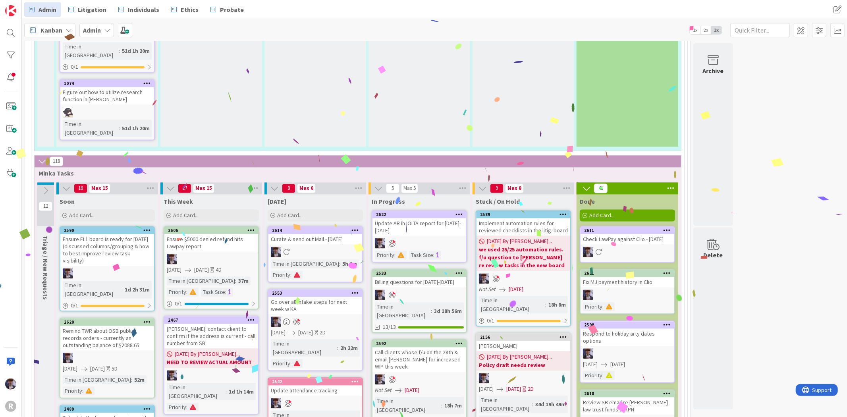
click at [652, 360] on div "08/28/2025 08/29/2025" at bounding box center [628, 364] width 91 height 8
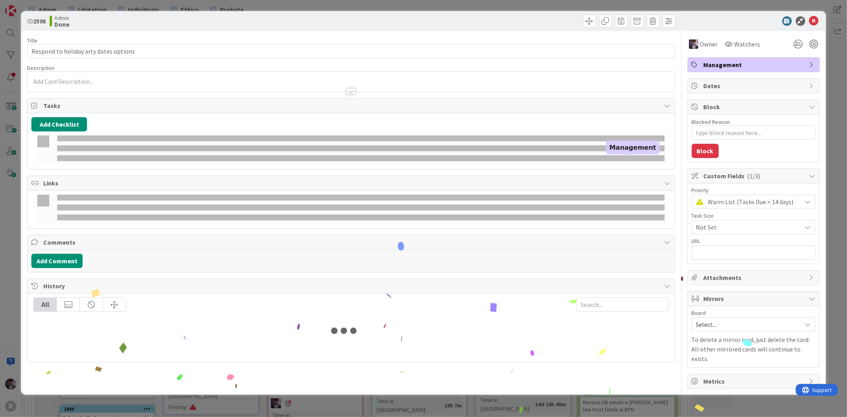
type textarea "x"
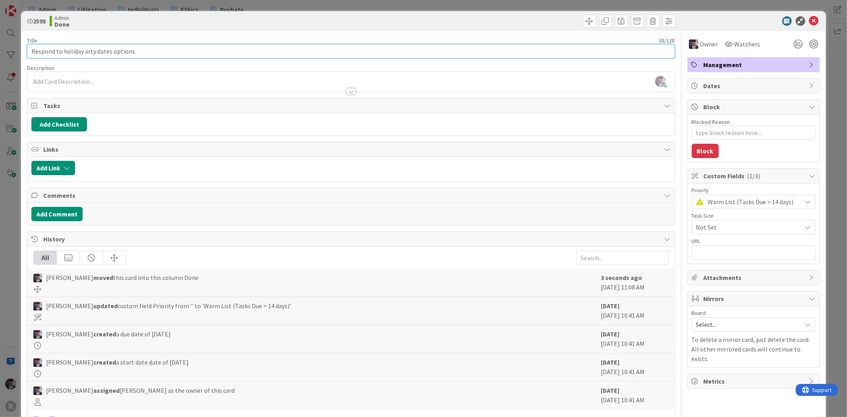
click at [85, 50] on input "Respond to holiday arty dates options" at bounding box center [351, 51] width 648 height 14
type input "Respond to holiday party dates options"
type textarea "x"
type input "Respond to holiday party dates options"
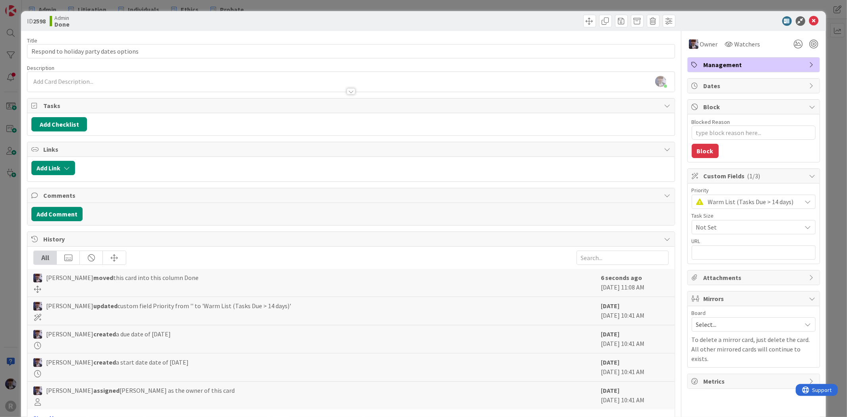
click at [13, 210] on div "ID 2598 Admin Done Title 39 / 128 Respond to holiday party dates options Descri…" at bounding box center [423, 208] width 847 height 417
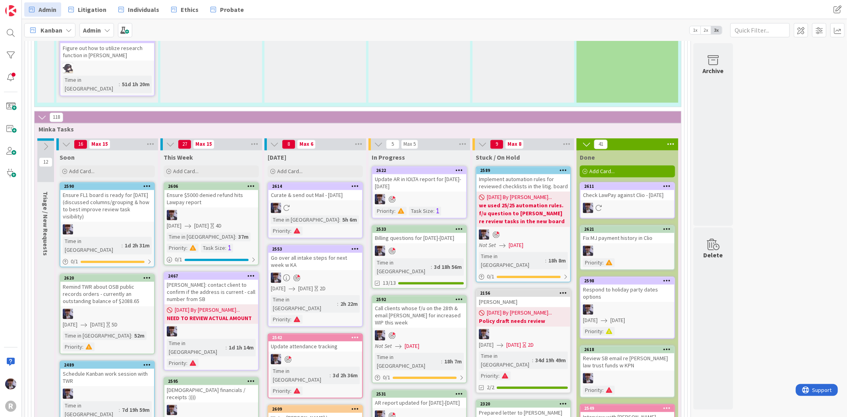
scroll to position [1411, 0]
